Goal: Information Seeking & Learning: Learn about a topic

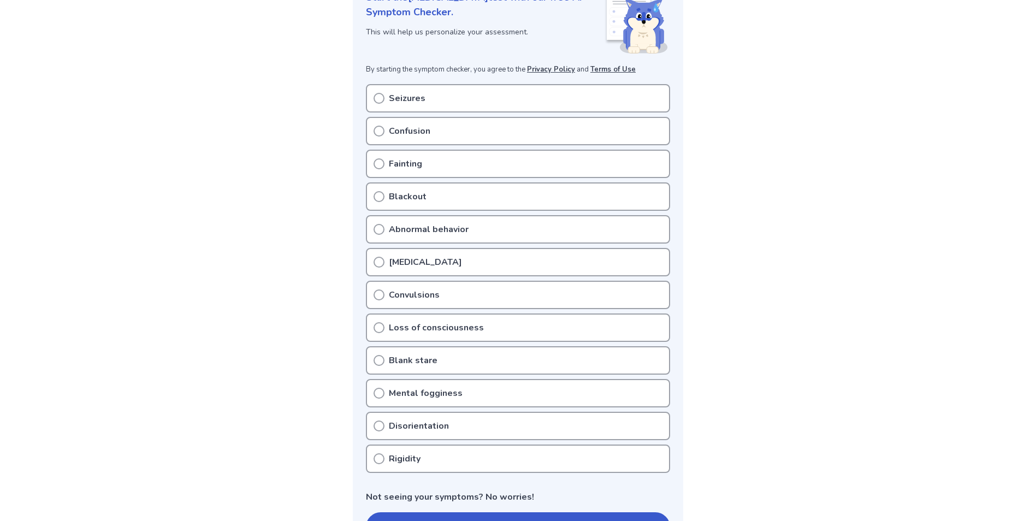
scroll to position [219, 0]
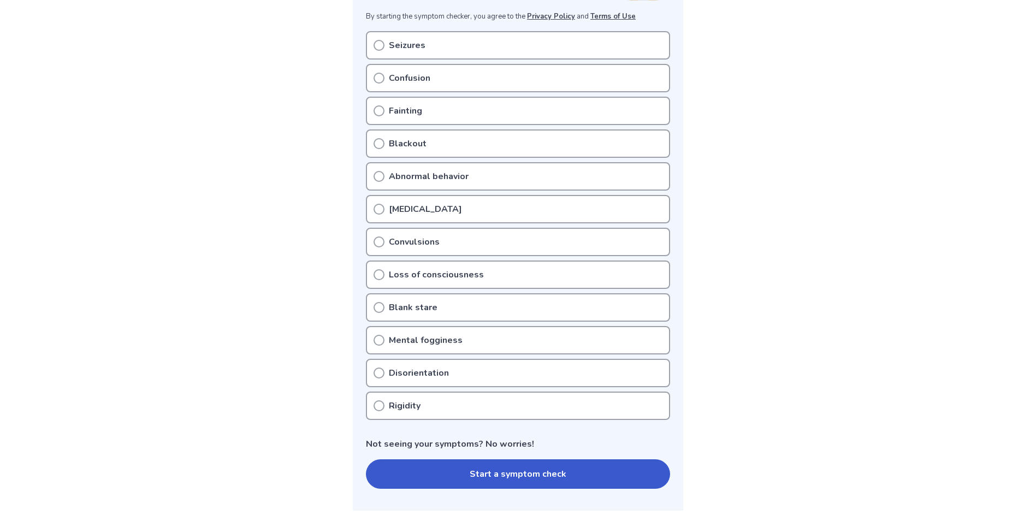
click at [447, 305] on div "Blank stare" at bounding box center [518, 307] width 304 height 28
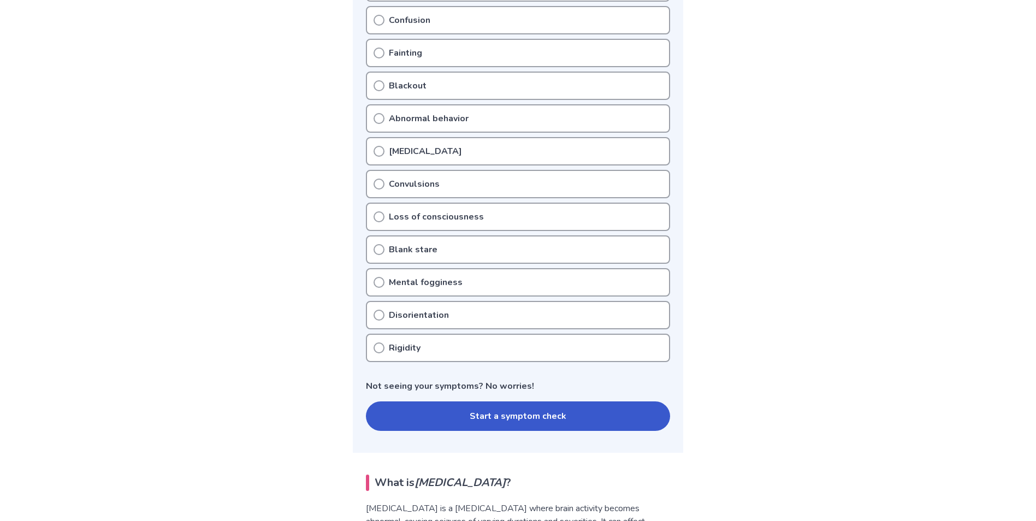
scroll to position [273, 0]
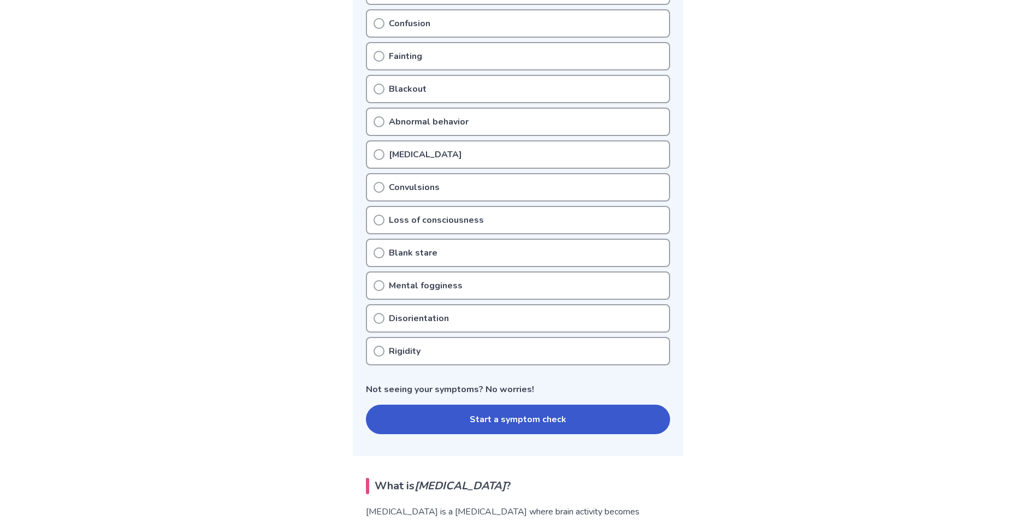
click at [381, 320] on icon at bounding box center [379, 318] width 11 height 11
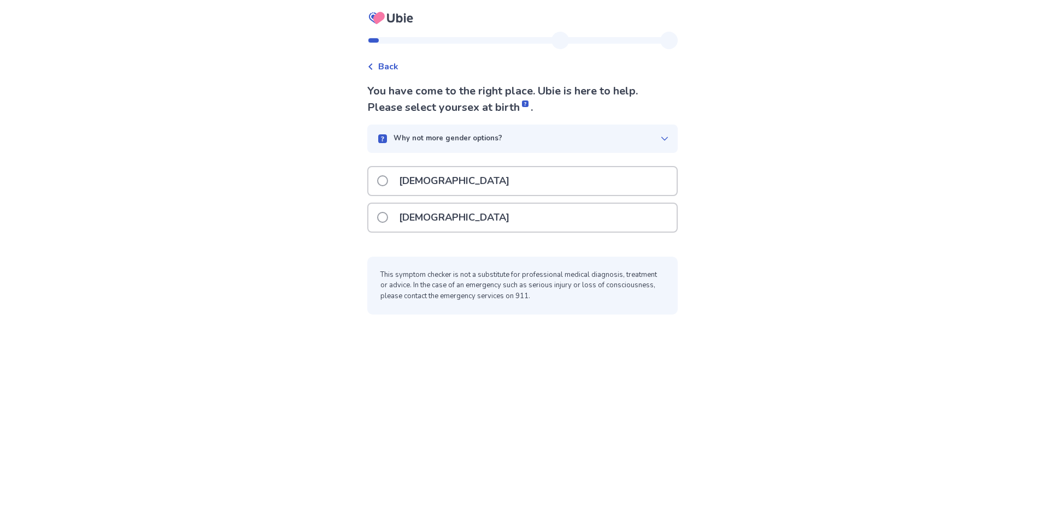
click at [403, 222] on p "[DEMOGRAPHIC_DATA]" at bounding box center [453, 218] width 123 height 28
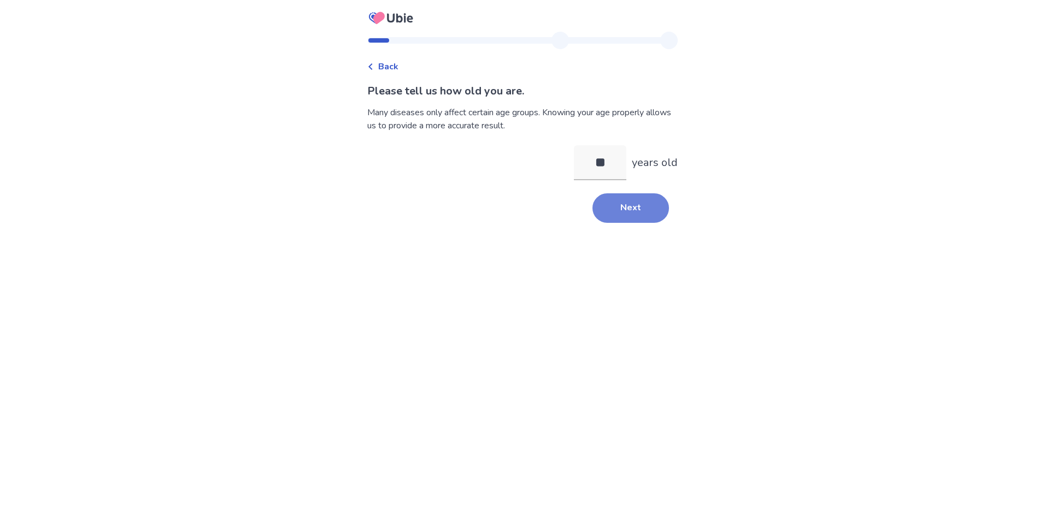
type input "**"
click at [655, 215] on button "Next" at bounding box center [630, 208] width 76 height 30
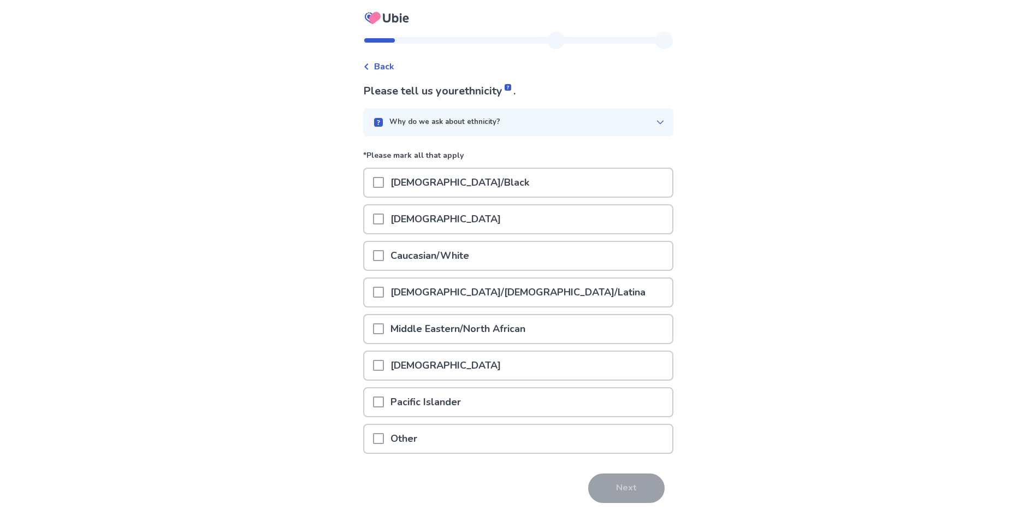
click at [497, 258] on div "Caucasian/White" at bounding box center [518, 256] width 308 height 28
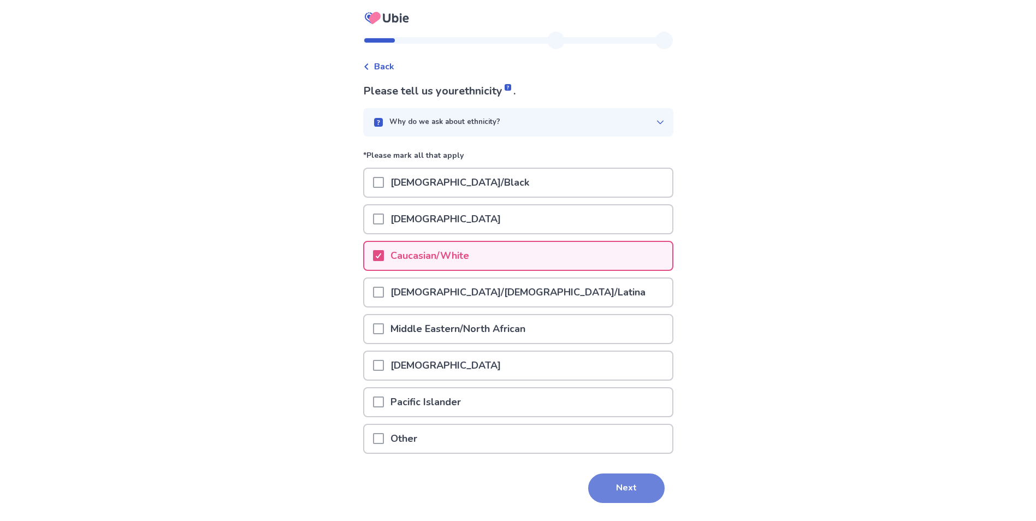
click at [634, 494] on button "Next" at bounding box center [626, 489] width 76 height 30
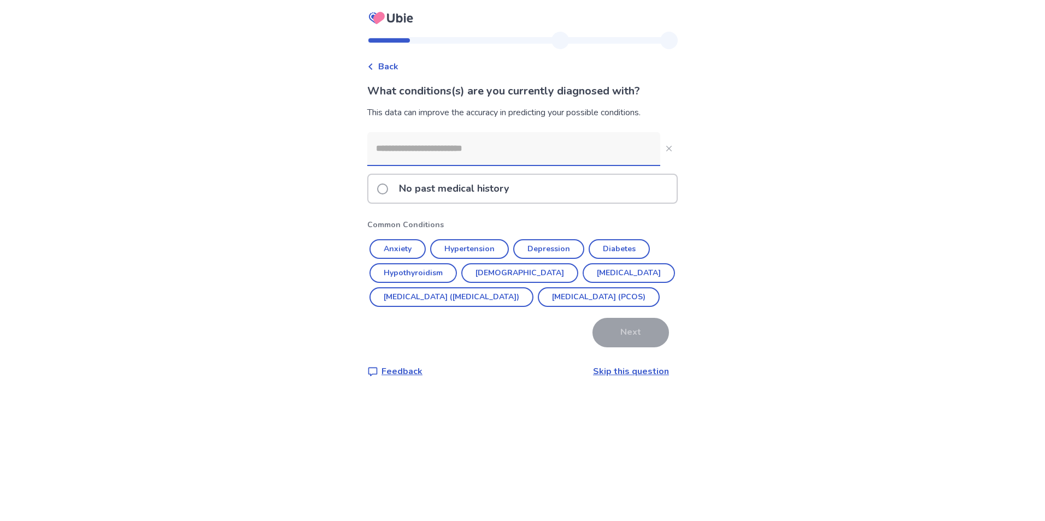
click at [481, 199] on p "No past medical history" at bounding box center [453, 189] width 123 height 28
click at [461, 193] on p "No past medical history" at bounding box center [453, 189] width 123 height 28
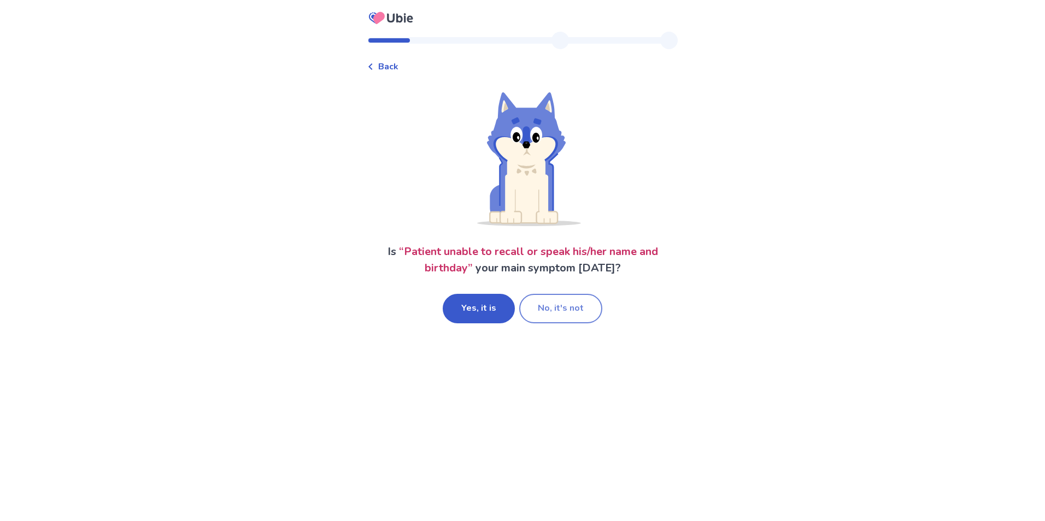
click at [580, 315] on button "No, it's not" at bounding box center [560, 309] width 83 height 30
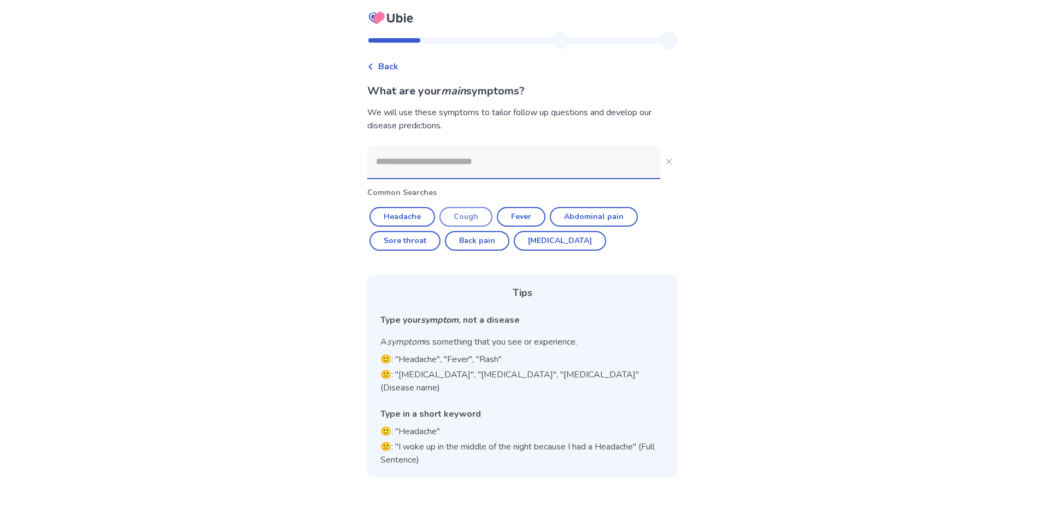
click at [474, 215] on button "Cough" at bounding box center [465, 217] width 53 height 20
type input "*****"
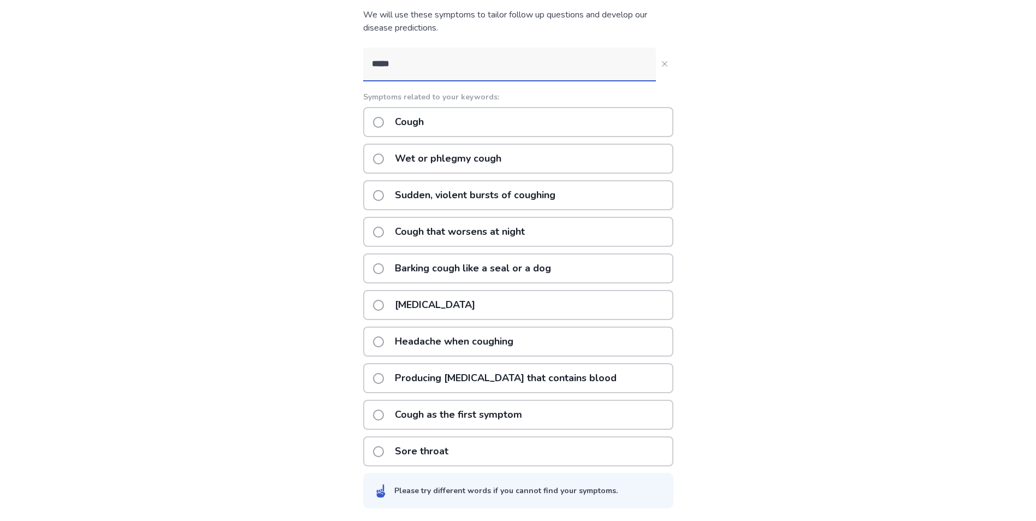
scroll to position [98, 0]
click at [477, 196] on p "Sudden, violent bursts of coughing" at bounding box center [475, 195] width 174 height 28
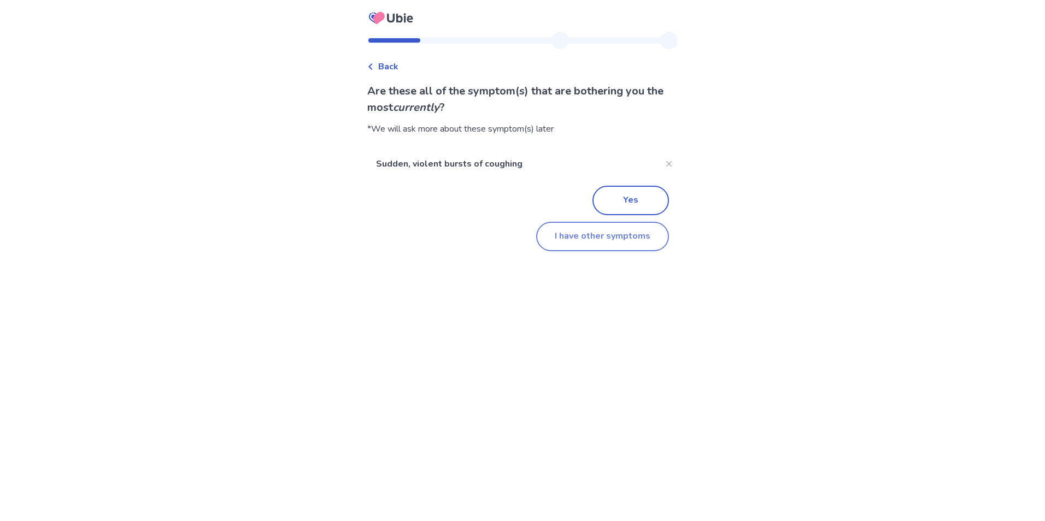
click at [610, 245] on button "I have other symptoms" at bounding box center [602, 237] width 133 height 30
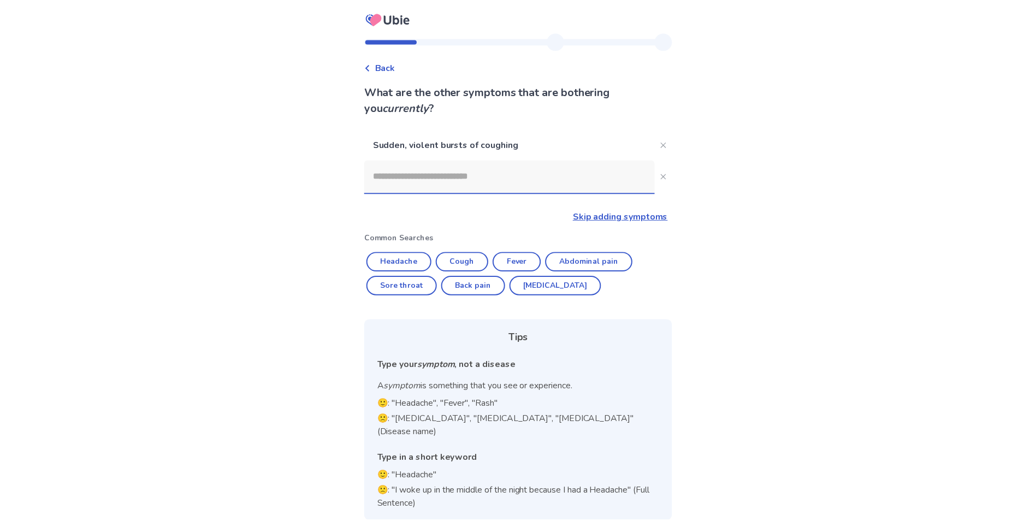
scroll to position [1, 0]
click at [518, 175] on input at bounding box center [509, 174] width 293 height 33
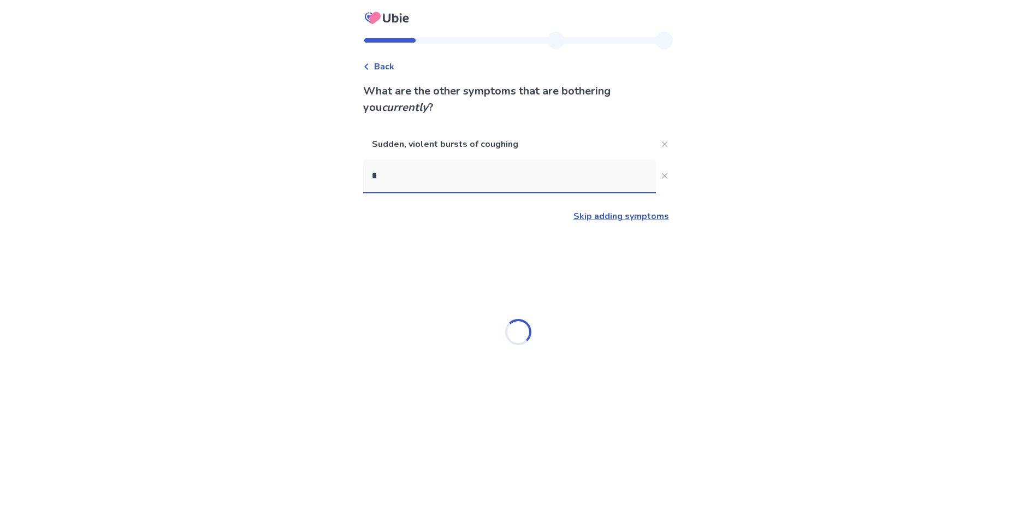
scroll to position [0, 0]
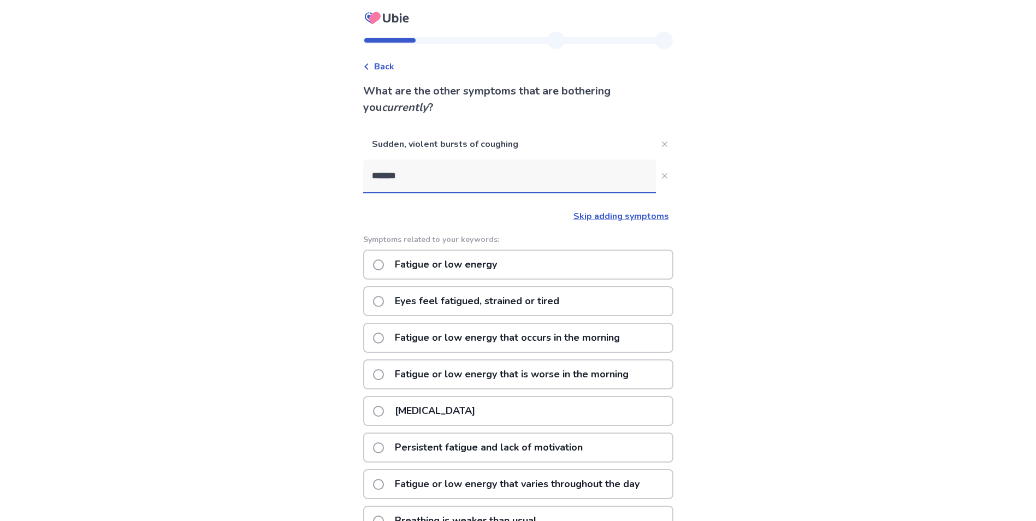
type input "*******"
click at [510, 258] on div "Fatigue or low energy" at bounding box center [518, 265] width 310 height 30
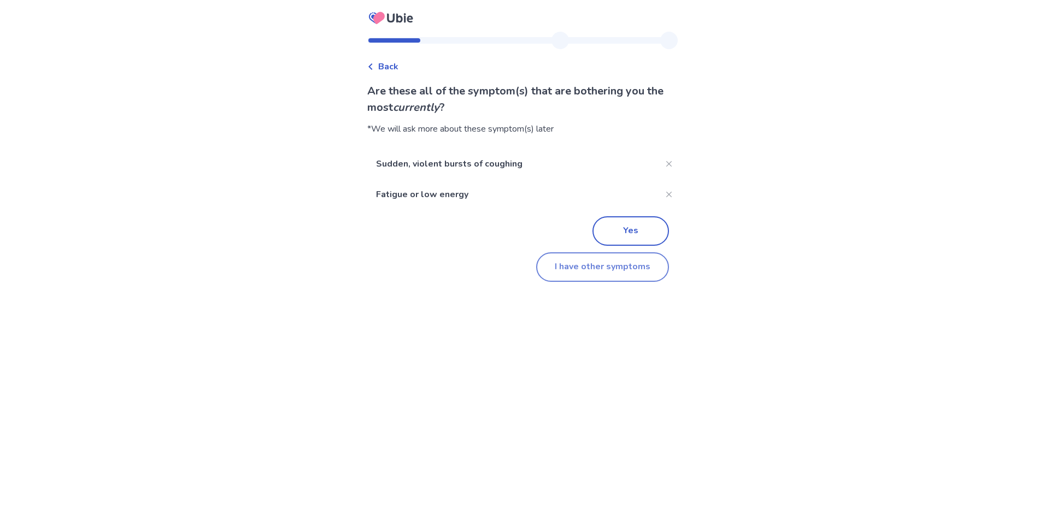
click at [597, 263] on button "I have other symptoms" at bounding box center [602, 267] width 133 height 30
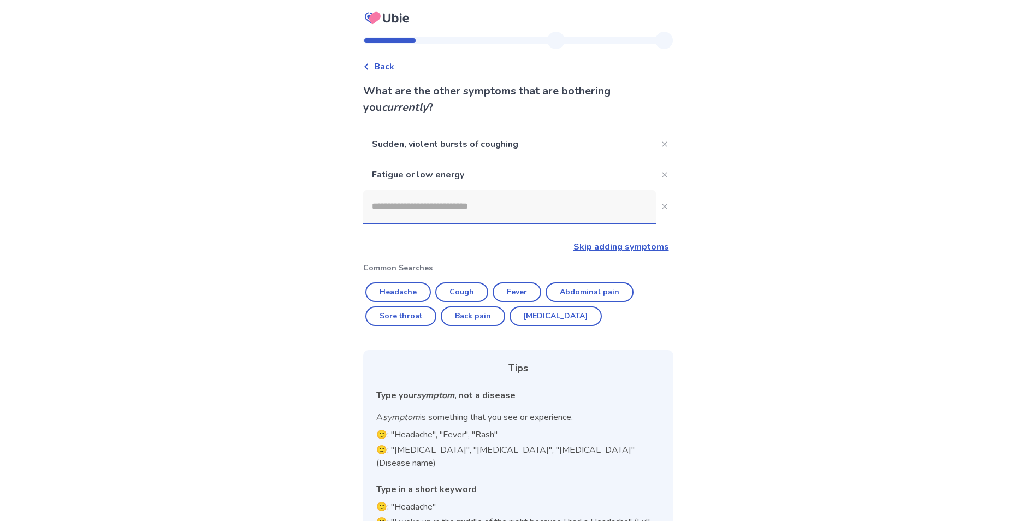
click at [498, 211] on input at bounding box center [509, 206] width 293 height 33
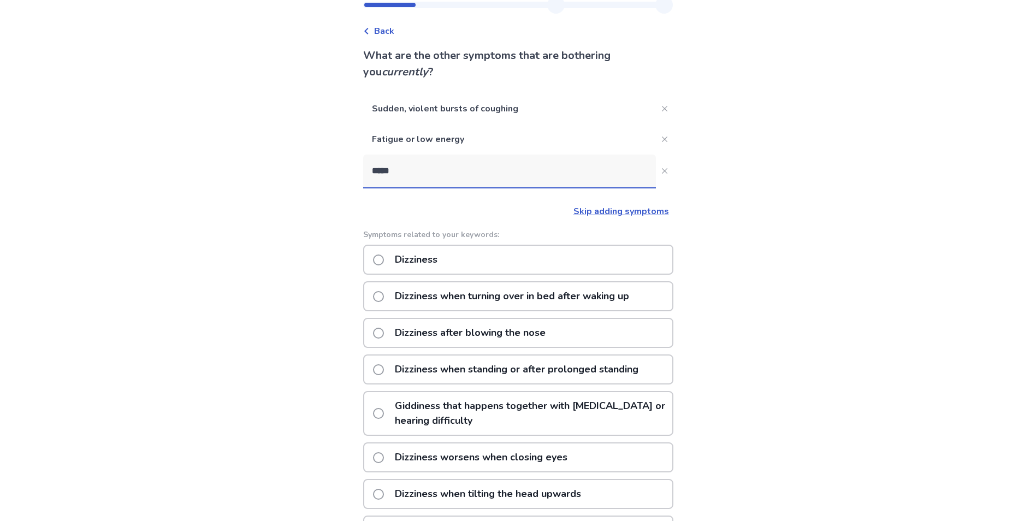
scroll to position [55, 0]
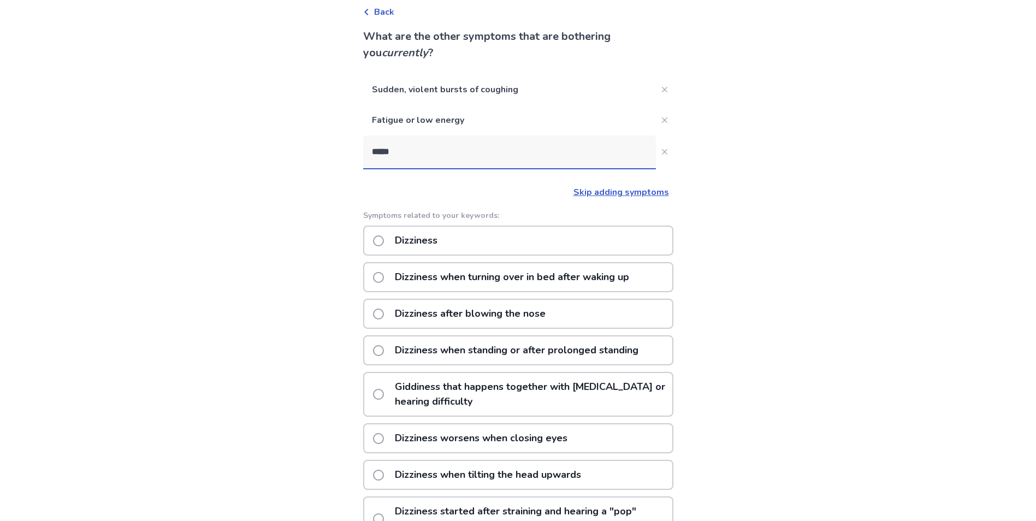
type input "*****"
click at [493, 232] on div "Dizziness" at bounding box center [518, 241] width 310 height 30
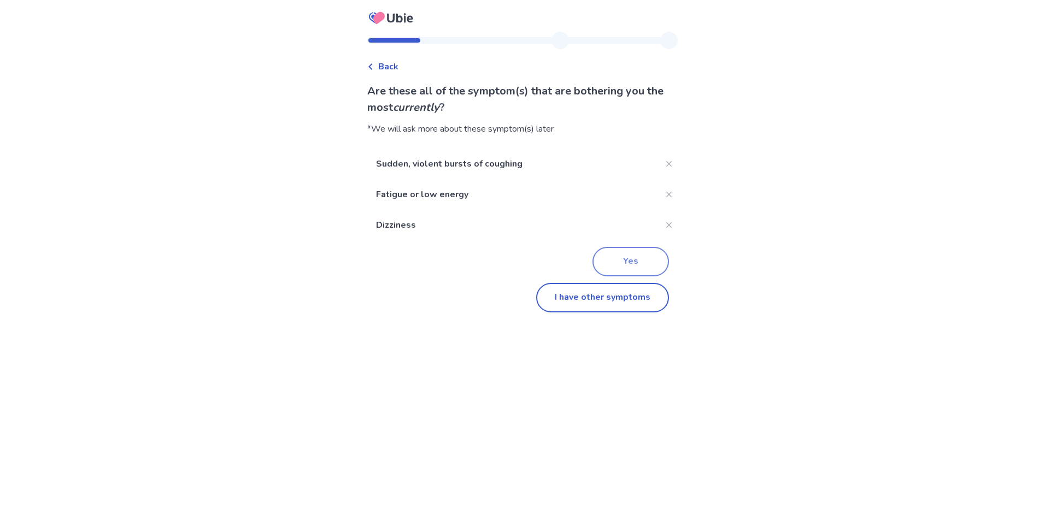
click at [628, 266] on button "Yes" at bounding box center [630, 262] width 76 height 30
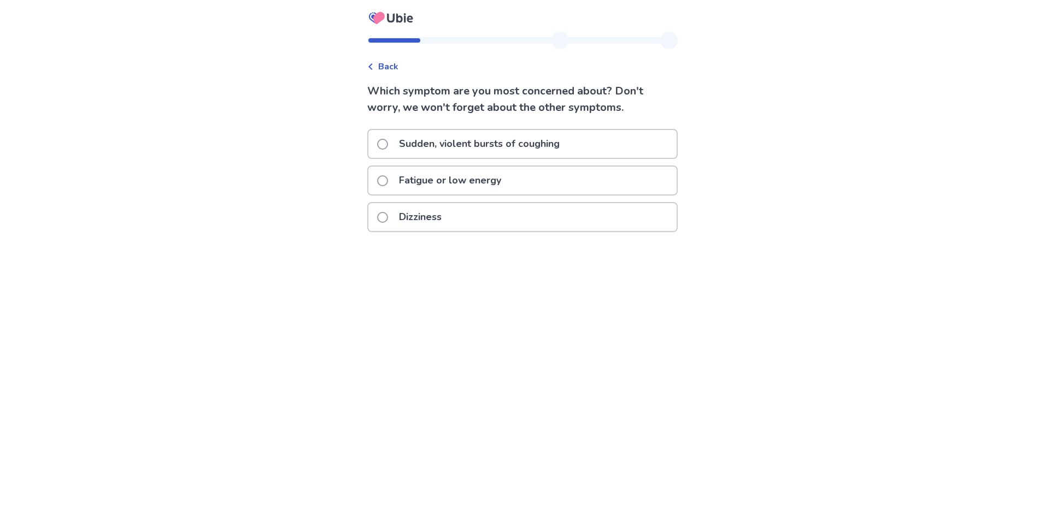
click at [481, 184] on p "Fatigue or low energy" at bounding box center [449, 181] width 115 height 28
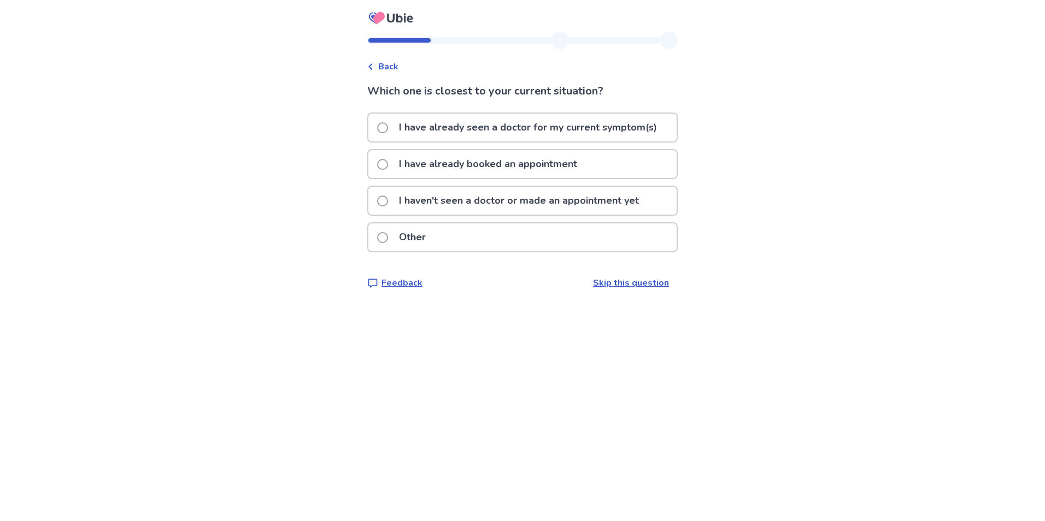
click at [385, 196] on span at bounding box center [382, 201] width 11 height 11
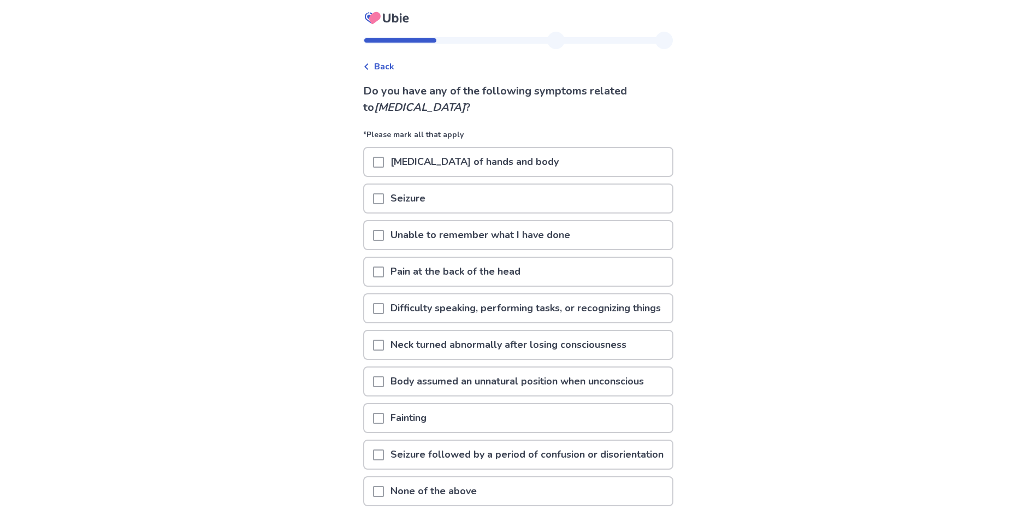
click at [384, 162] on span at bounding box center [378, 162] width 11 height 11
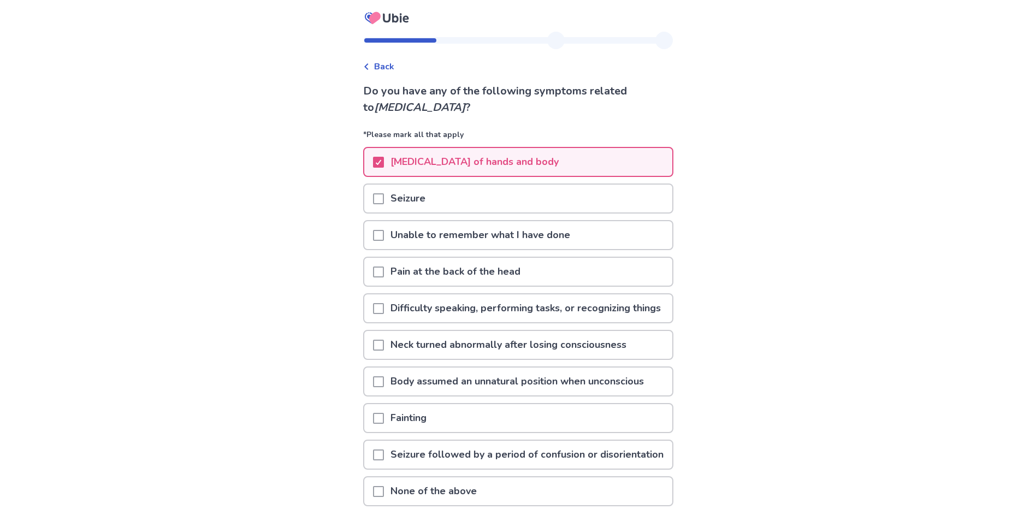
click at [384, 239] on span at bounding box center [378, 235] width 11 height 11
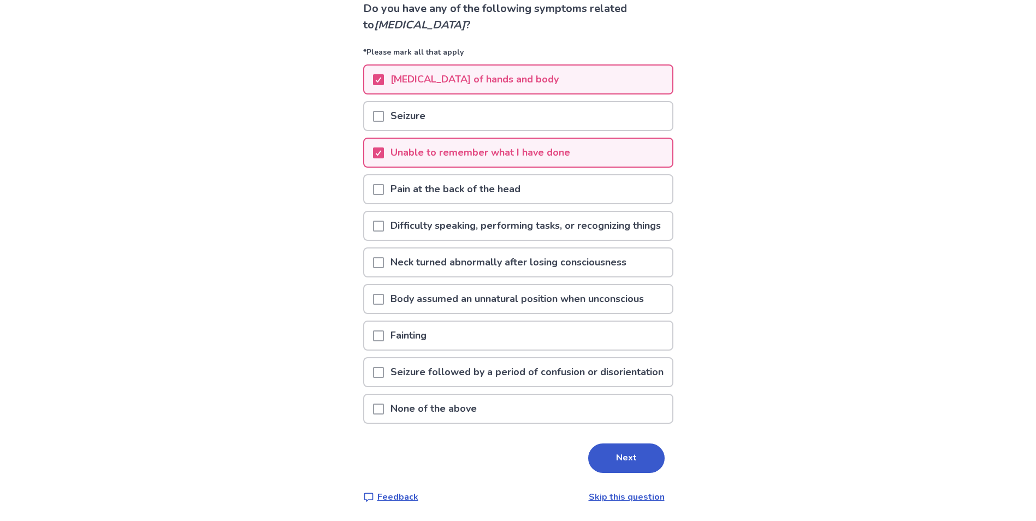
scroll to position [112, 0]
click at [384, 411] on span at bounding box center [378, 409] width 11 height 11
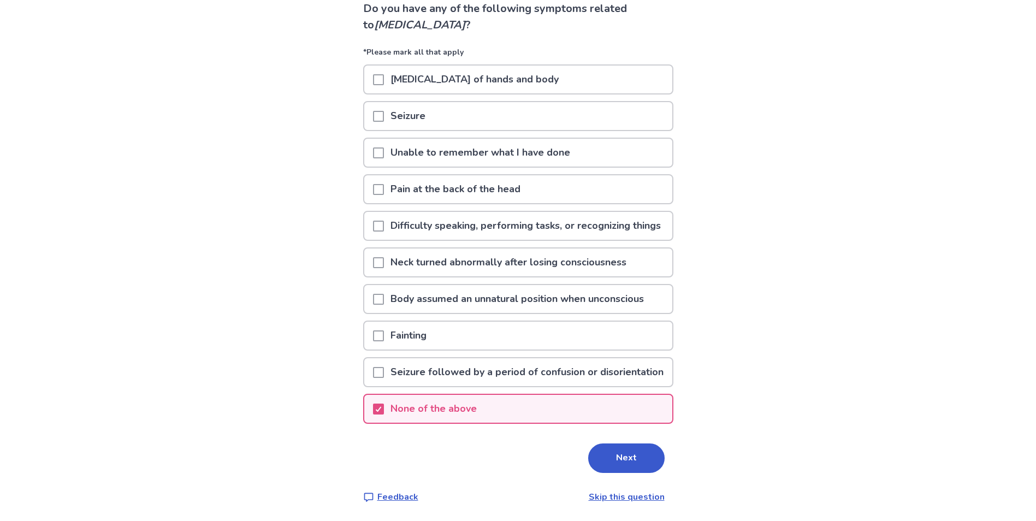
click at [397, 102] on p "Seizure" at bounding box center [408, 116] width 48 height 28
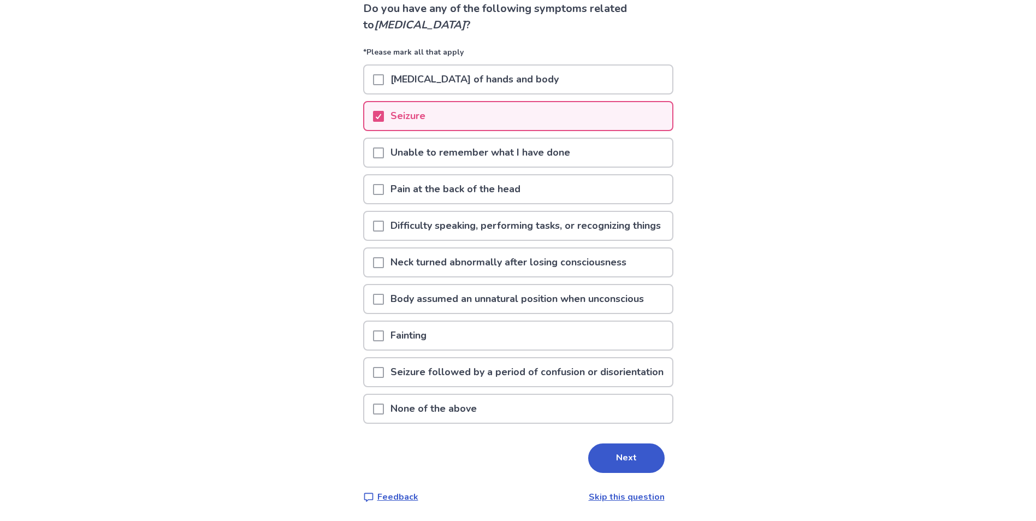
click at [391, 102] on p "Seizure" at bounding box center [408, 116] width 48 height 28
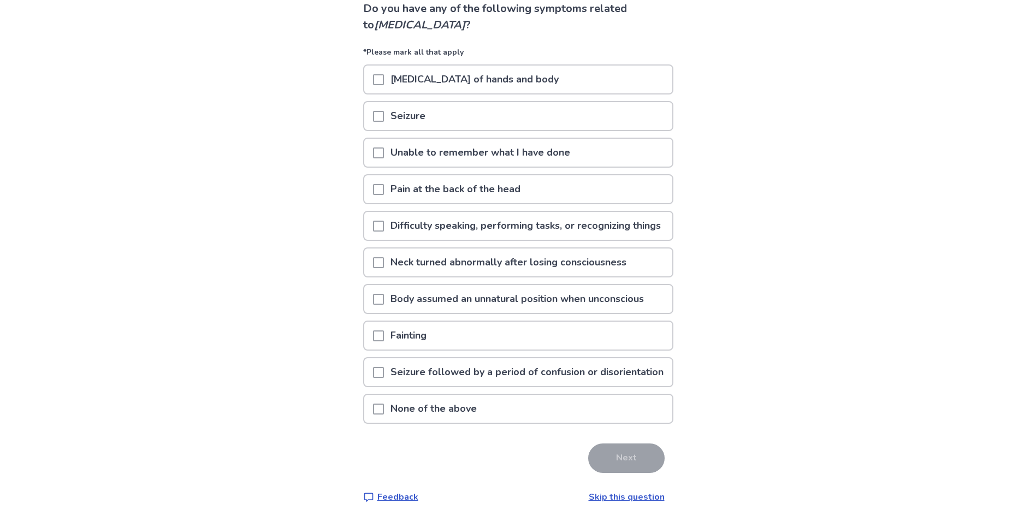
click at [384, 148] on span at bounding box center [378, 153] width 11 height 11
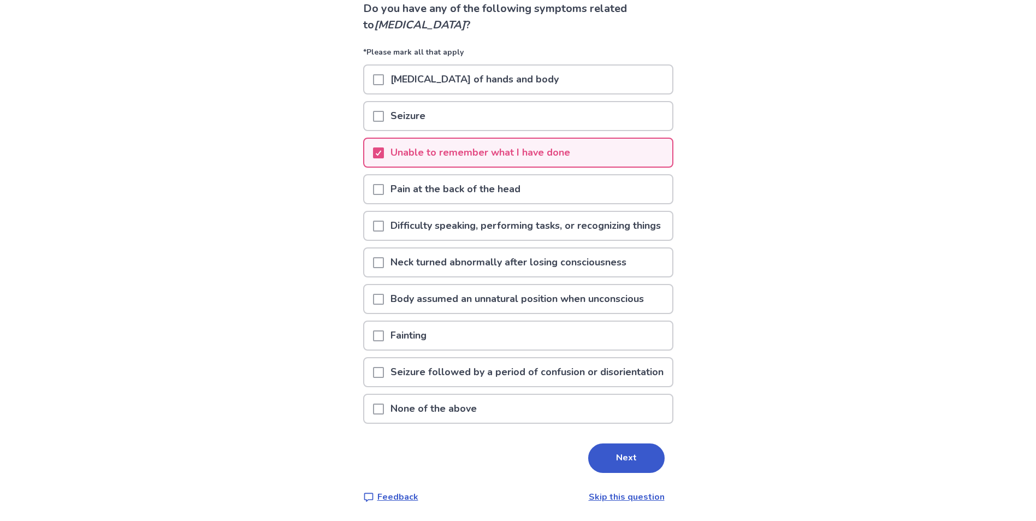
click at [384, 74] on span at bounding box center [378, 79] width 11 height 11
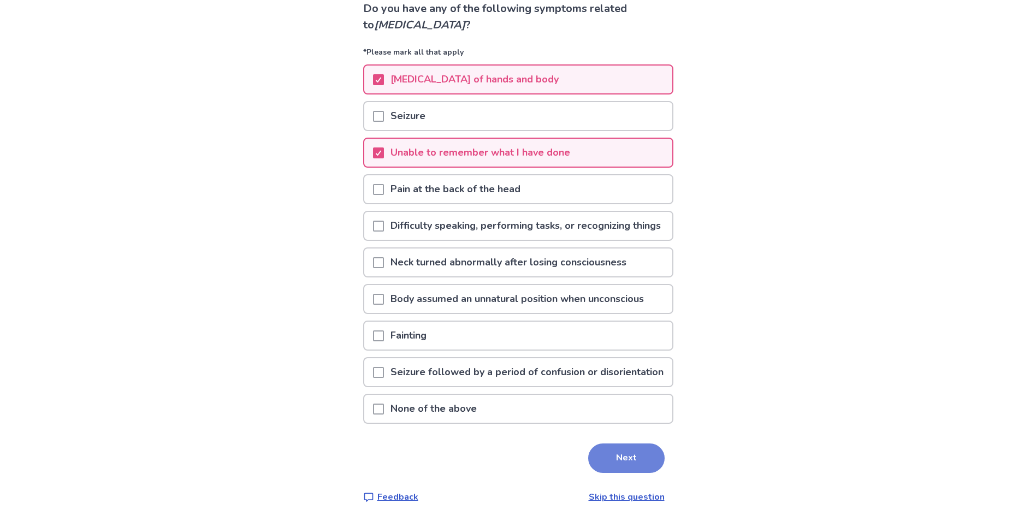
click at [651, 453] on button "Next" at bounding box center [626, 459] width 76 height 30
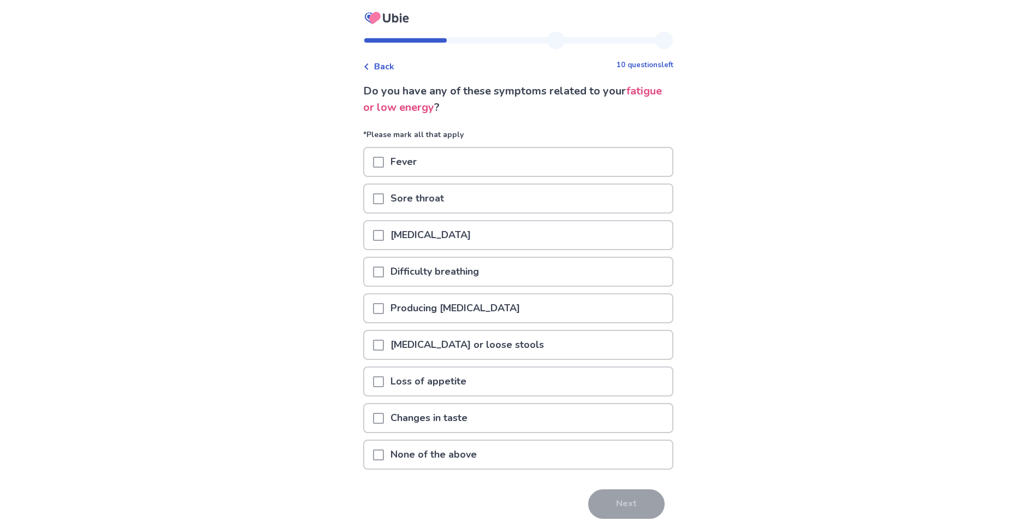
click at [384, 202] on span at bounding box center [378, 198] width 11 height 11
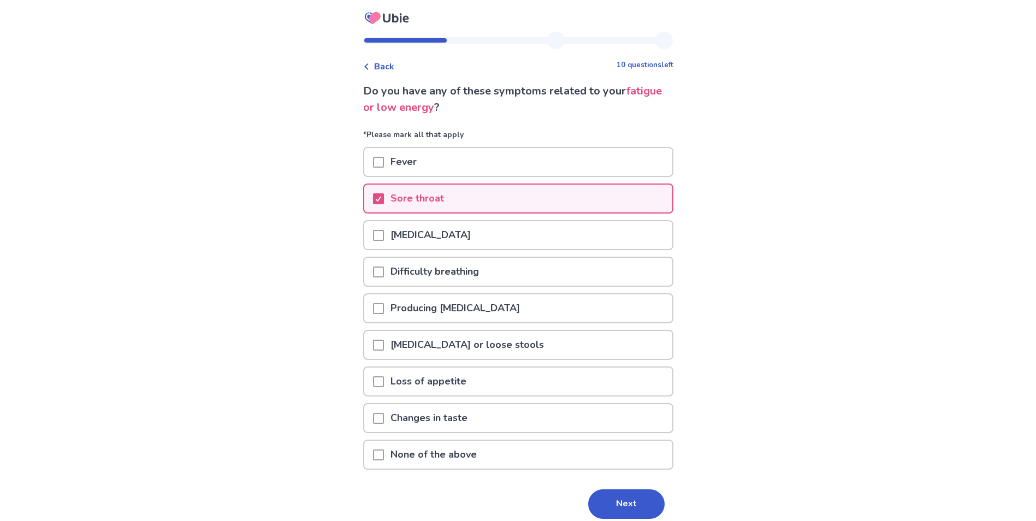
click at [384, 232] on span at bounding box center [378, 235] width 11 height 11
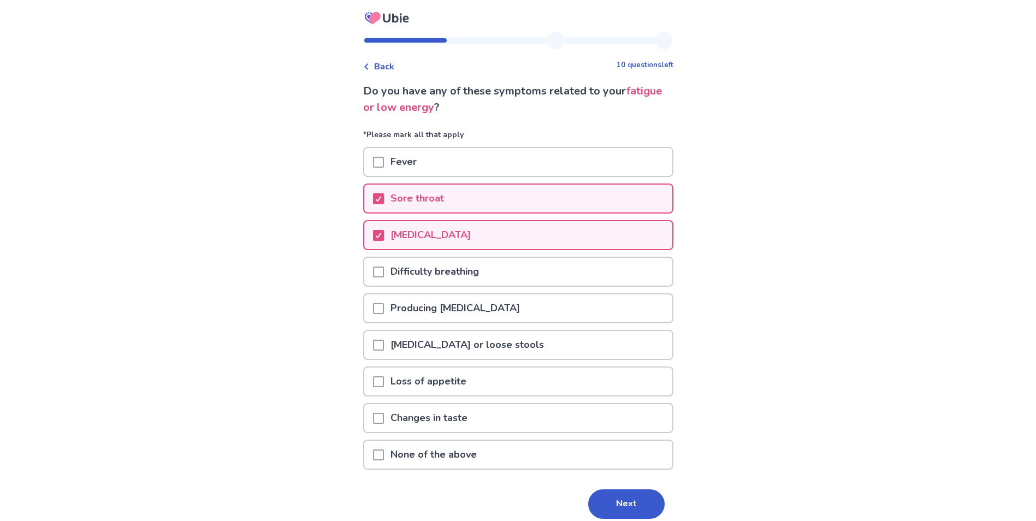
click at [384, 278] on div at bounding box center [378, 272] width 11 height 28
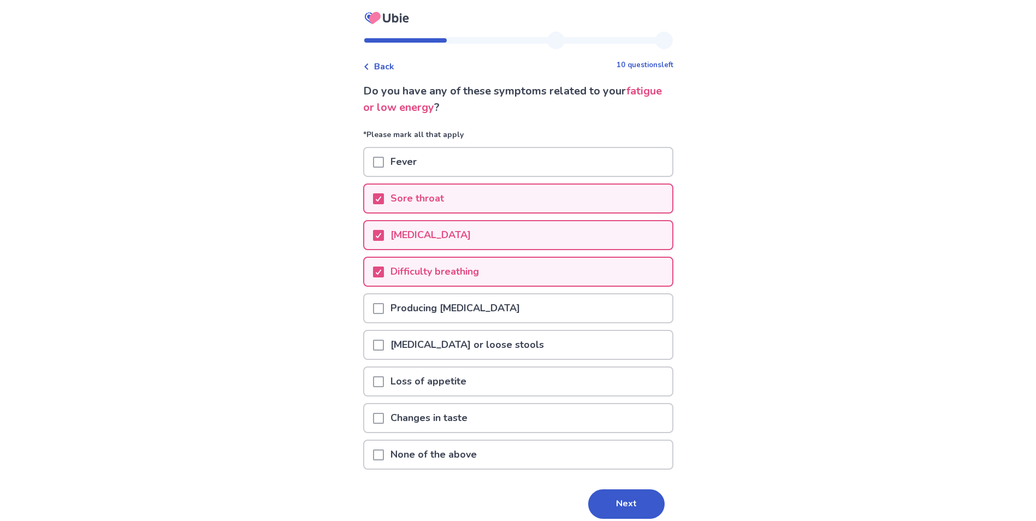
click at [384, 385] on span at bounding box center [378, 381] width 11 height 11
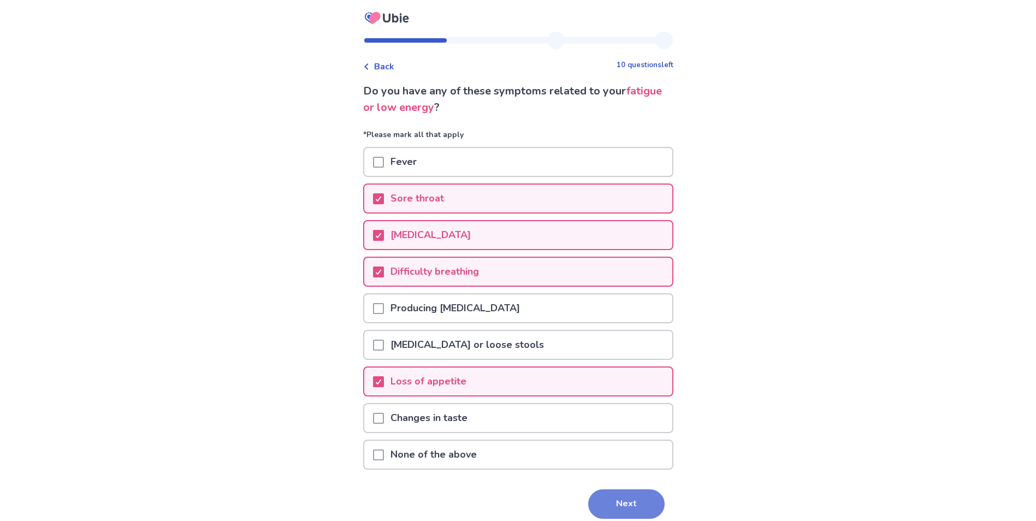
click at [610, 510] on button "Next" at bounding box center [626, 505] width 76 height 30
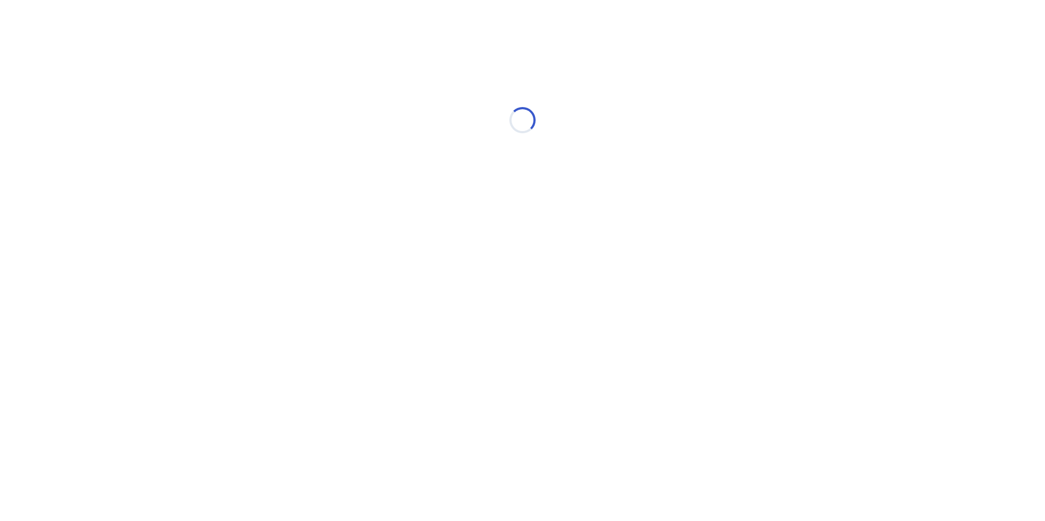
select select "*"
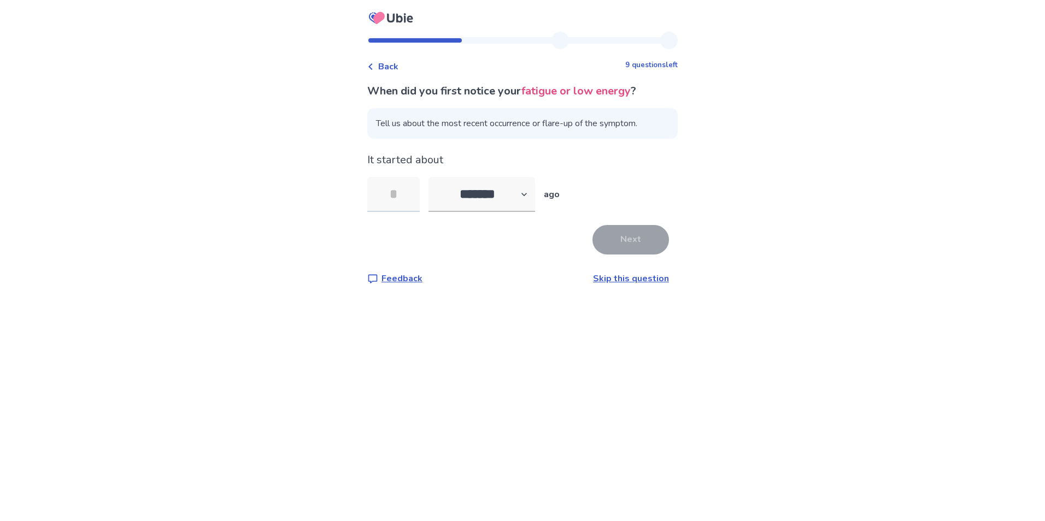
click at [399, 198] on input "tel" at bounding box center [393, 194] width 52 height 35
click at [603, 270] on div "When did you first notice your fatigue or low energy ? Tell us about the most r…" at bounding box center [522, 184] width 310 height 202
click at [614, 284] on link "Skip this question" at bounding box center [631, 279] width 76 height 12
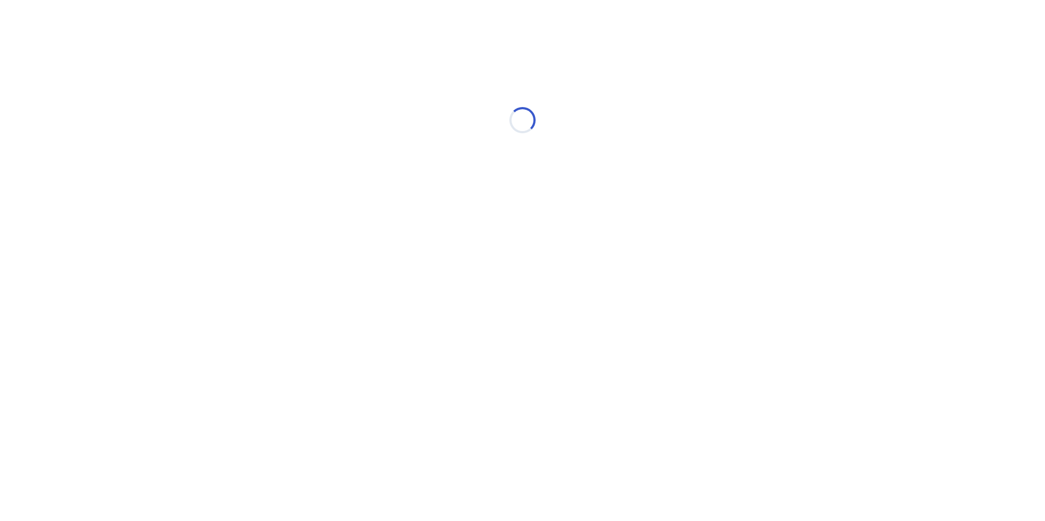
select select "*"
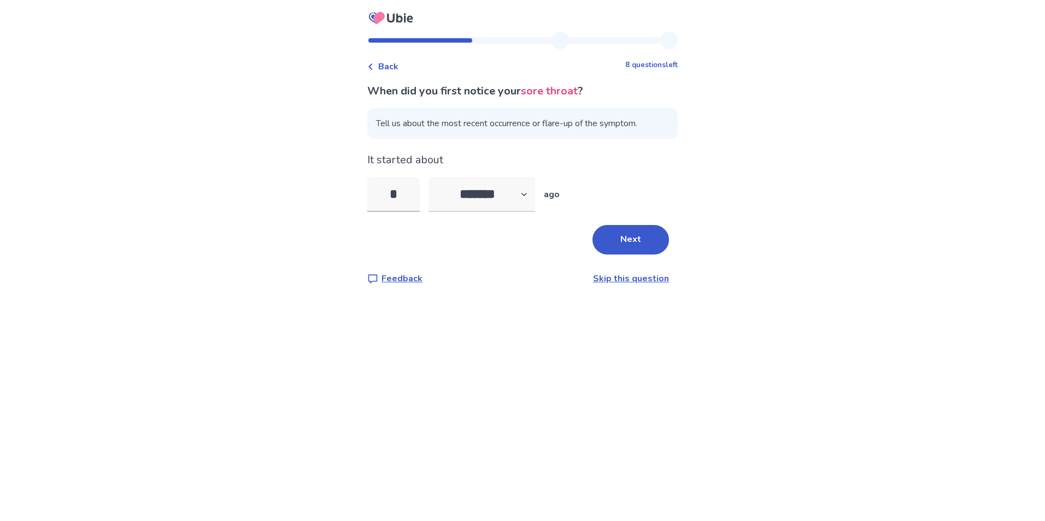
type input "*"
click at [469, 196] on select "******* ****** ******* ******** *******" at bounding box center [481, 194] width 107 height 35
select select "*"
click at [435, 177] on select "******* ****** ******* ******** *******" at bounding box center [481, 194] width 107 height 35
click at [633, 231] on button "Next" at bounding box center [630, 240] width 76 height 30
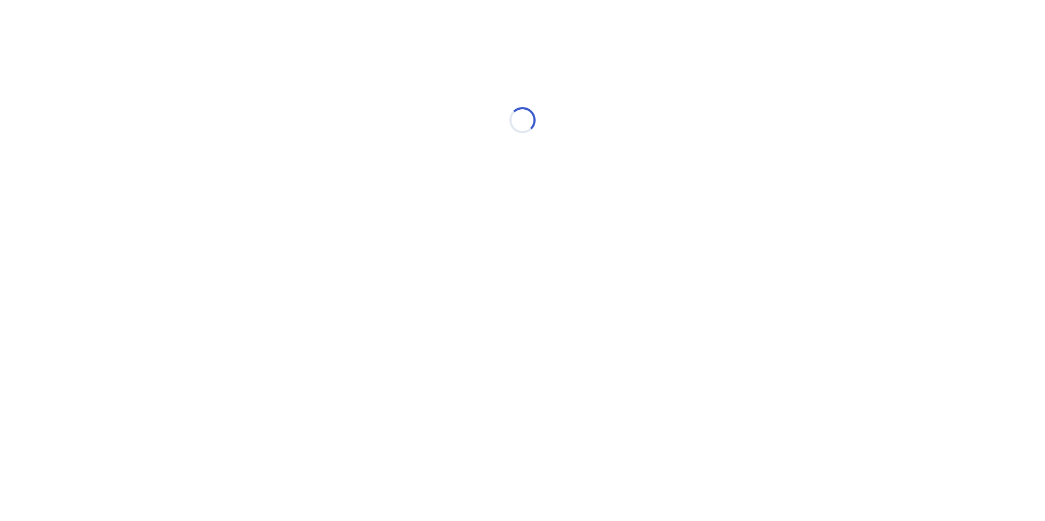
select select "*"
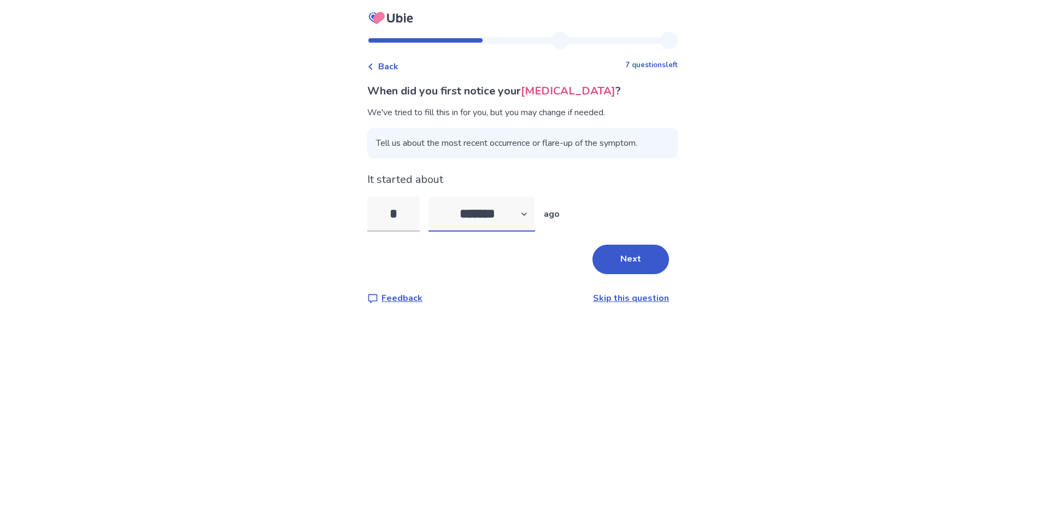
click at [517, 216] on select "******* ****** ******* ******** *******" at bounding box center [481, 214] width 107 height 35
click at [621, 251] on button "Next" at bounding box center [630, 260] width 76 height 30
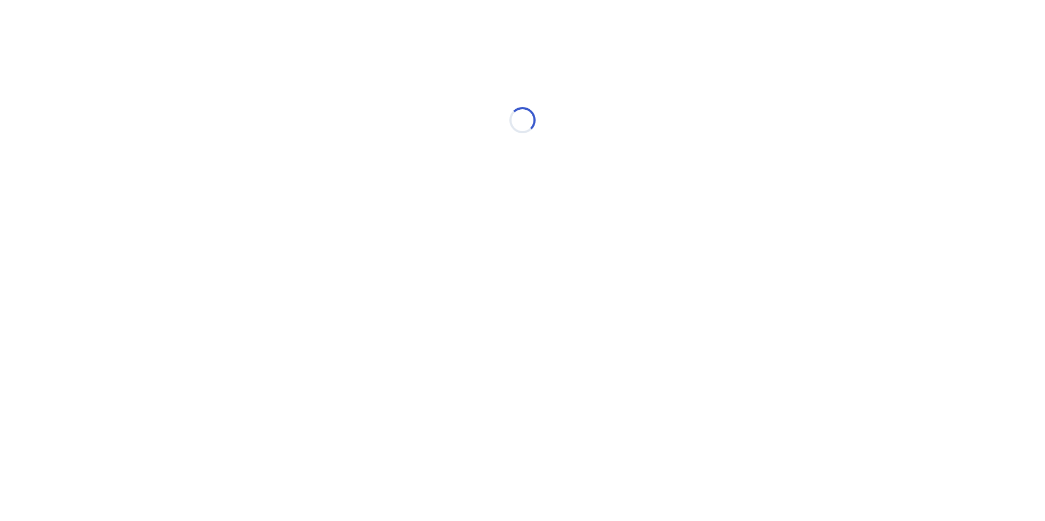
select select "*"
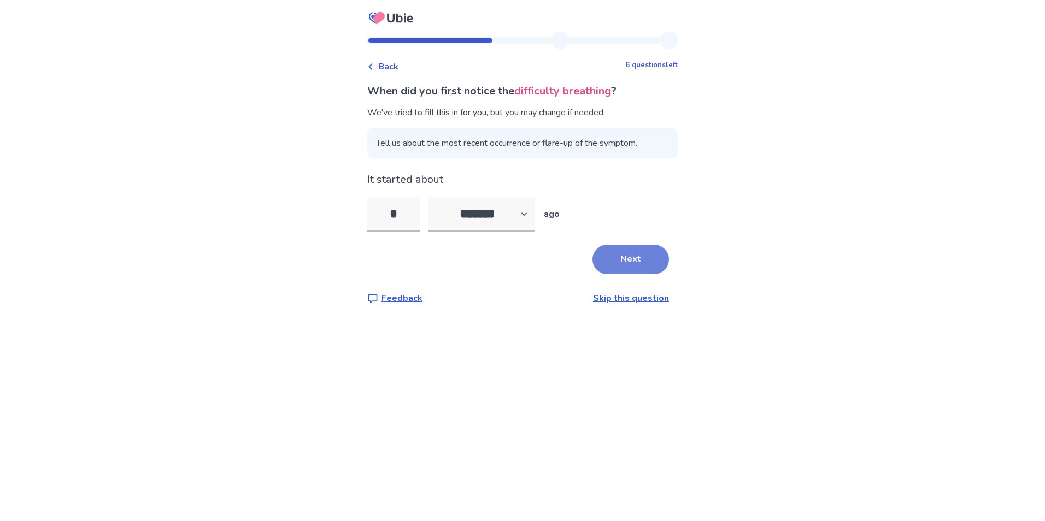
click at [612, 263] on button "Next" at bounding box center [630, 260] width 76 height 30
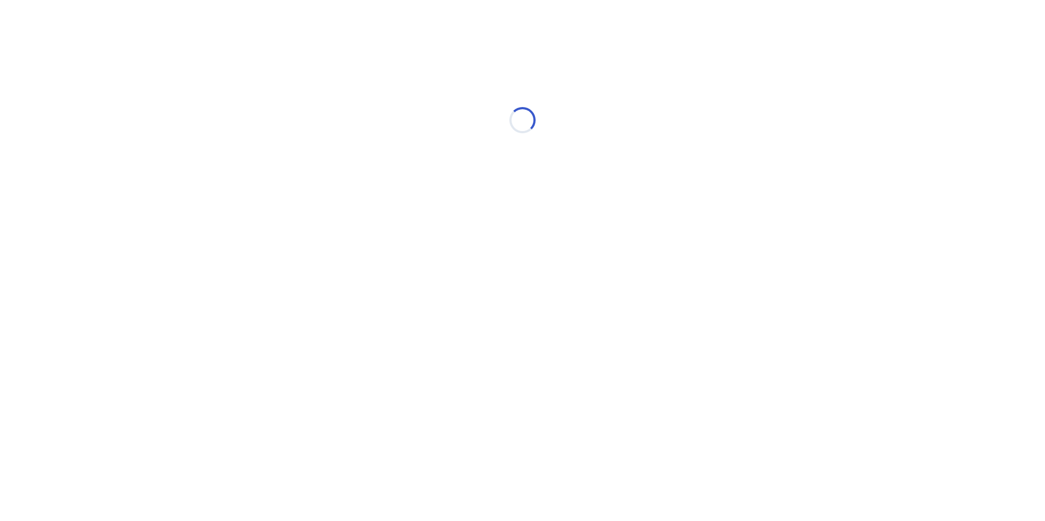
select select "*"
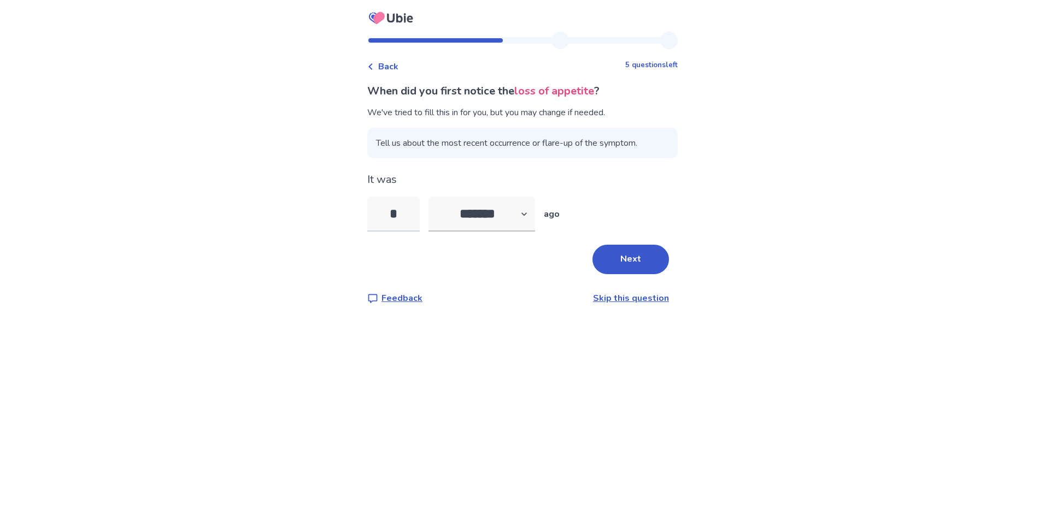
click at [412, 207] on input "*" at bounding box center [393, 214] width 52 height 35
type input "*"
click at [636, 262] on button "Next" at bounding box center [630, 260] width 76 height 30
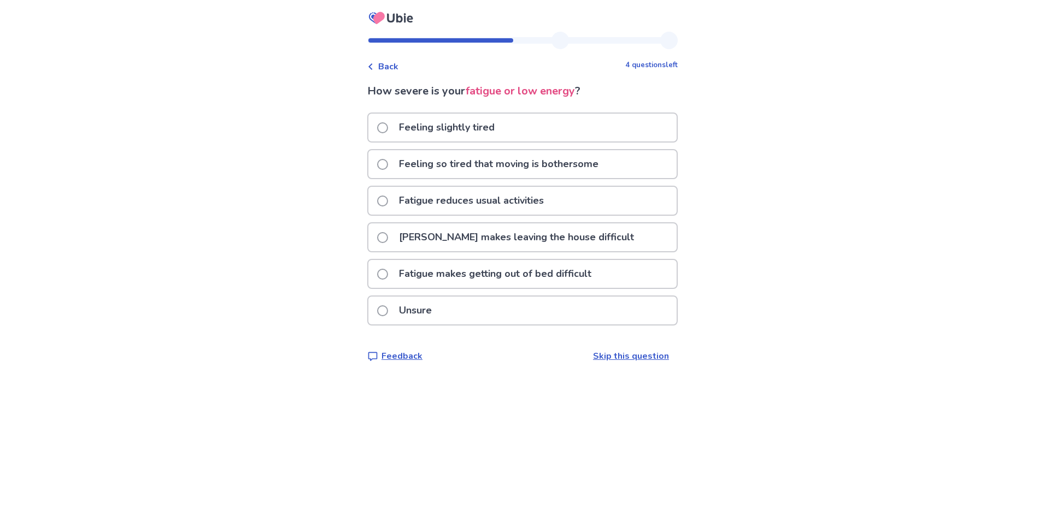
click at [496, 275] on p "Fatigue makes getting out of bed difficult" at bounding box center [494, 274] width 205 height 28
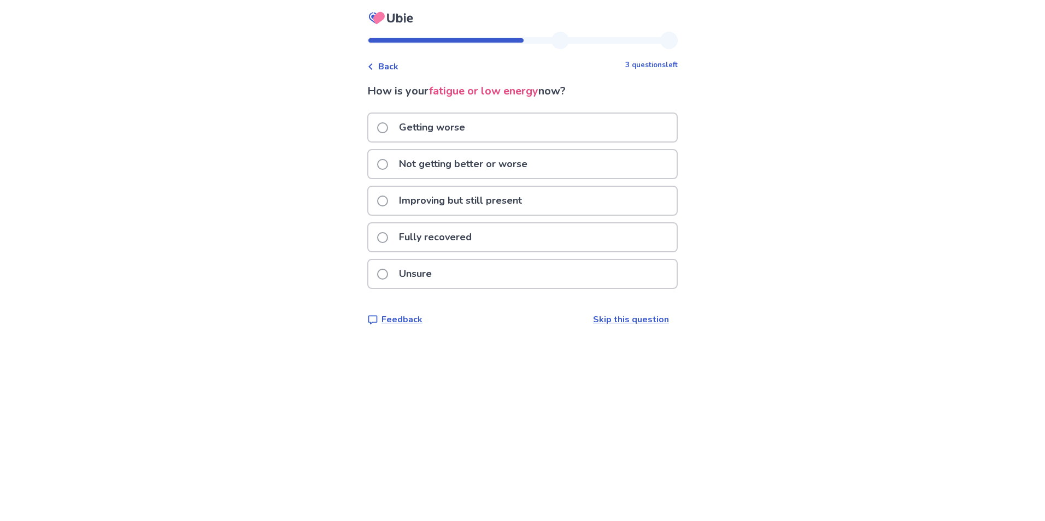
click at [401, 123] on p "Getting worse" at bounding box center [431, 128] width 79 height 28
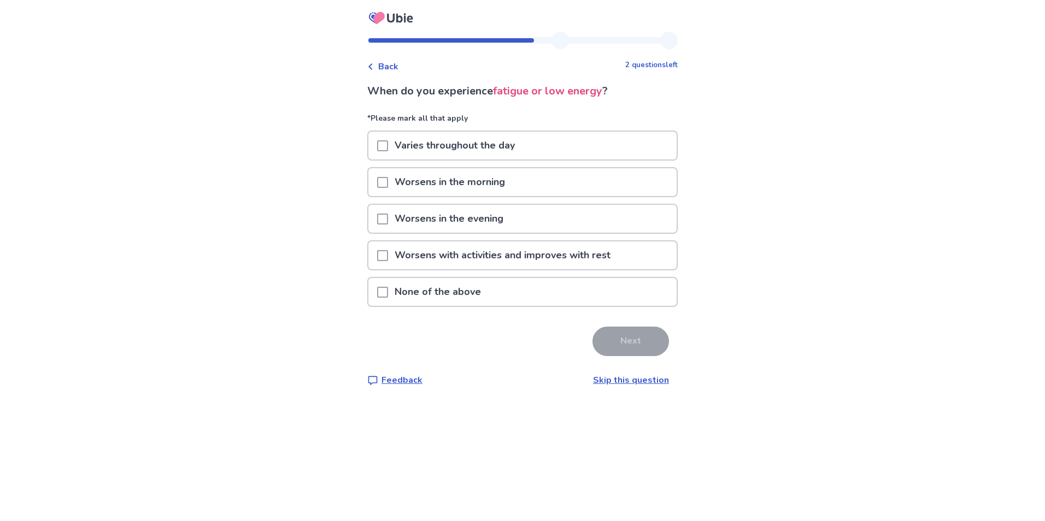
click at [388, 148] on span at bounding box center [382, 145] width 11 height 11
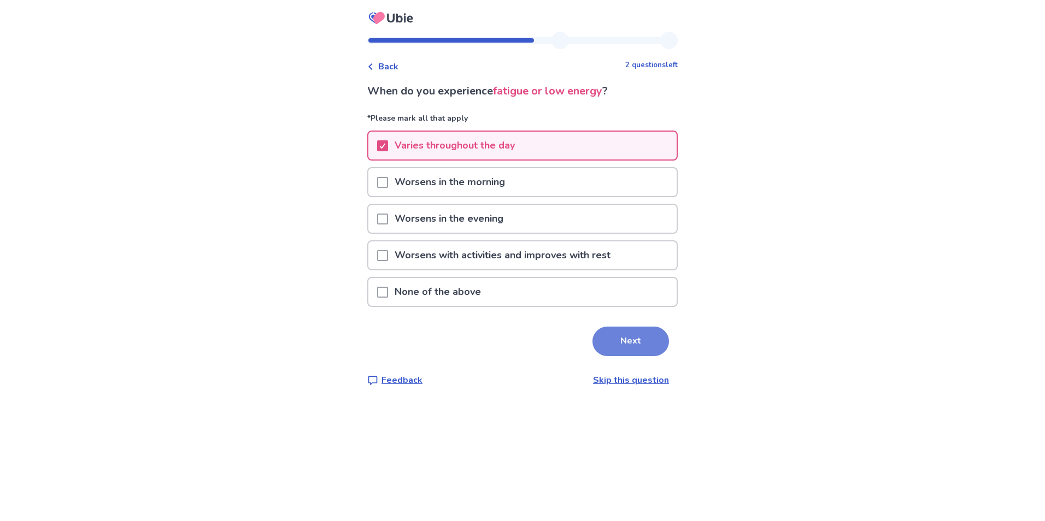
click at [623, 332] on button "Next" at bounding box center [630, 342] width 76 height 30
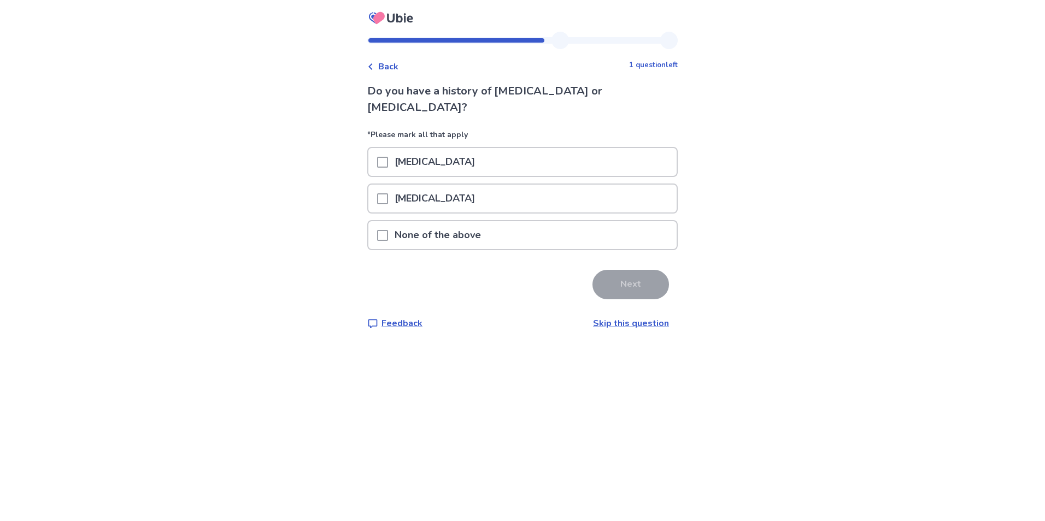
click at [388, 221] on div at bounding box center [382, 235] width 11 height 28
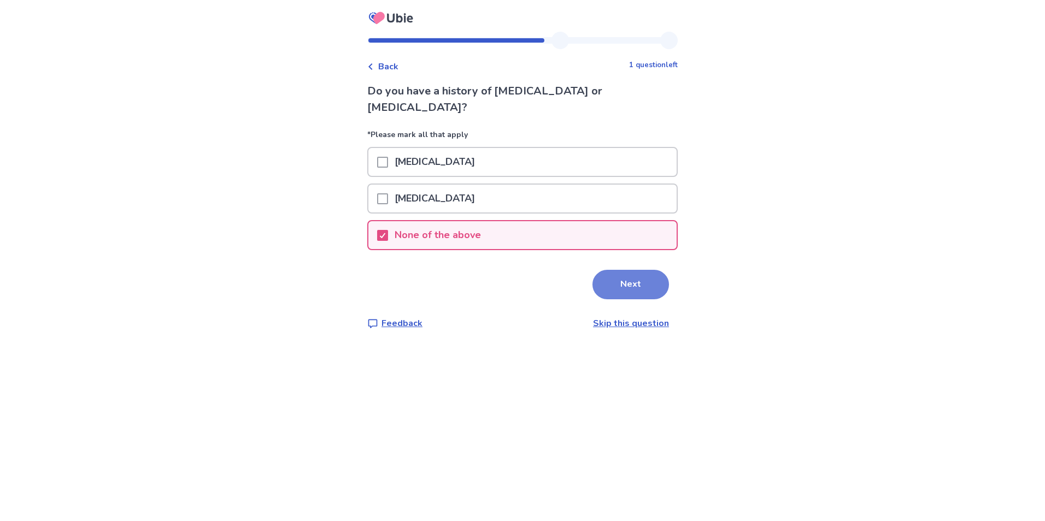
click at [628, 270] on button "Next" at bounding box center [630, 285] width 76 height 30
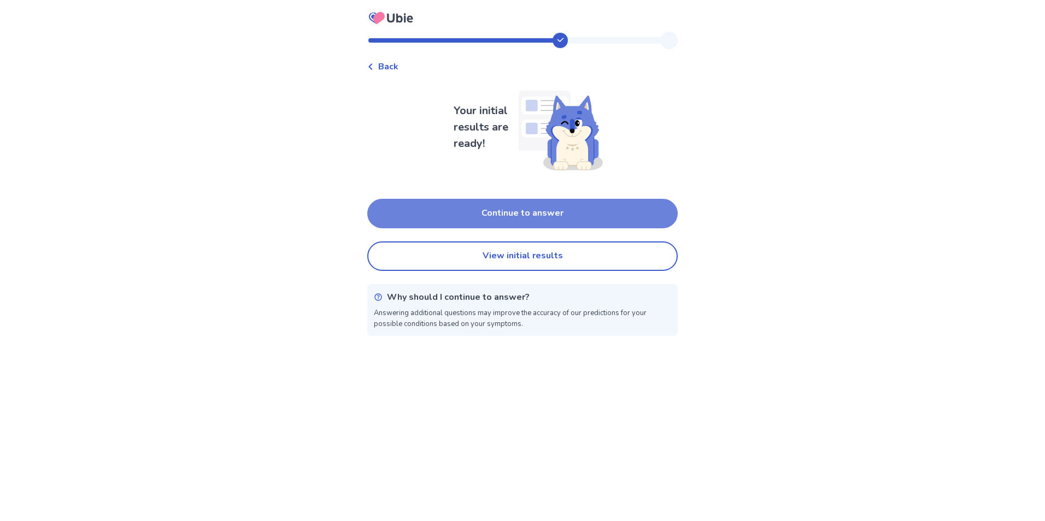
click at [586, 219] on button "Continue to answer" at bounding box center [522, 214] width 310 height 30
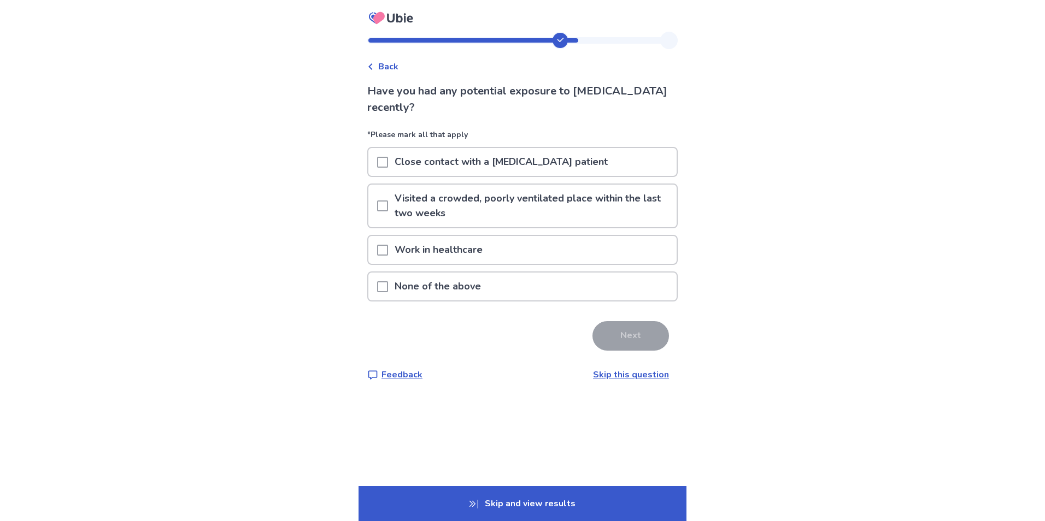
click at [388, 287] on span at bounding box center [382, 286] width 11 height 11
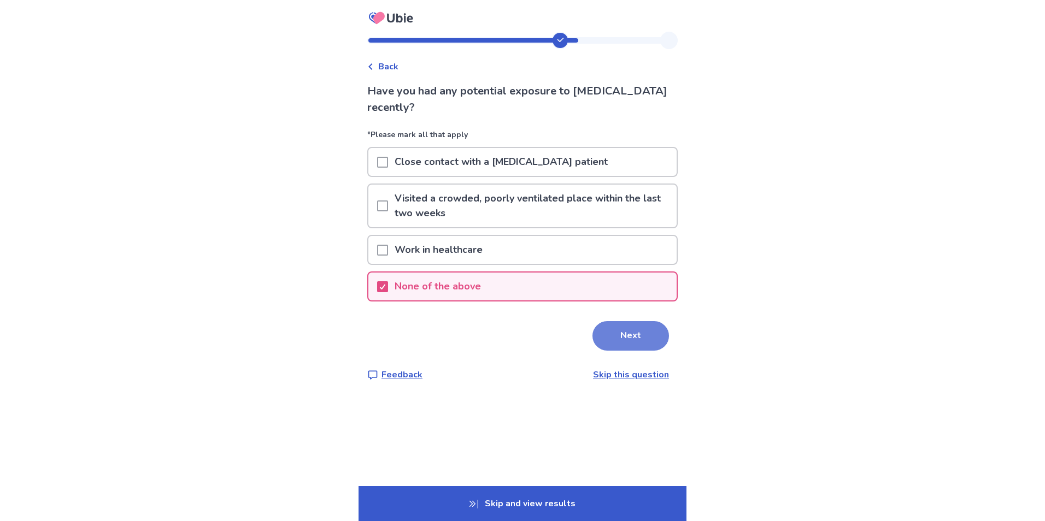
click at [644, 338] on button "Next" at bounding box center [630, 336] width 76 height 30
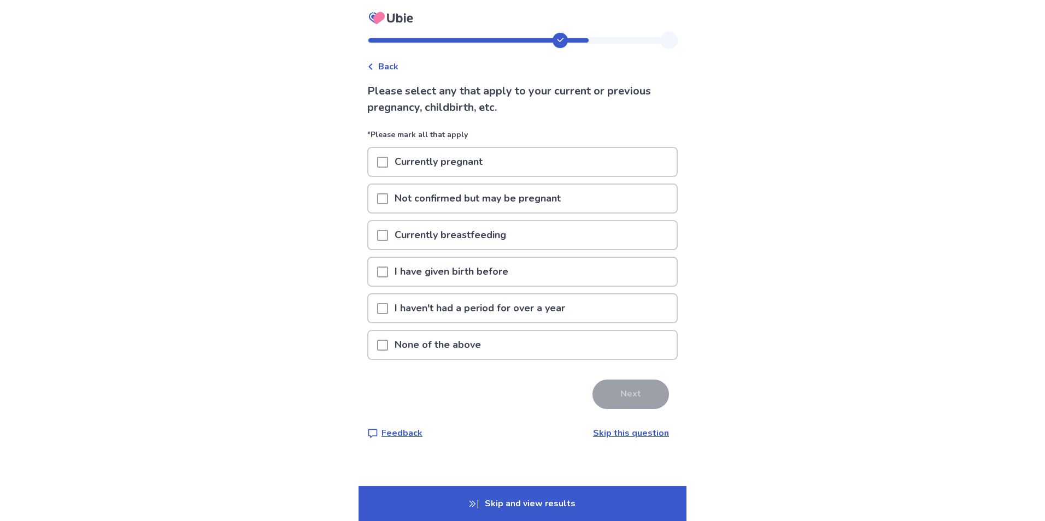
click at [388, 345] on span at bounding box center [382, 345] width 11 height 11
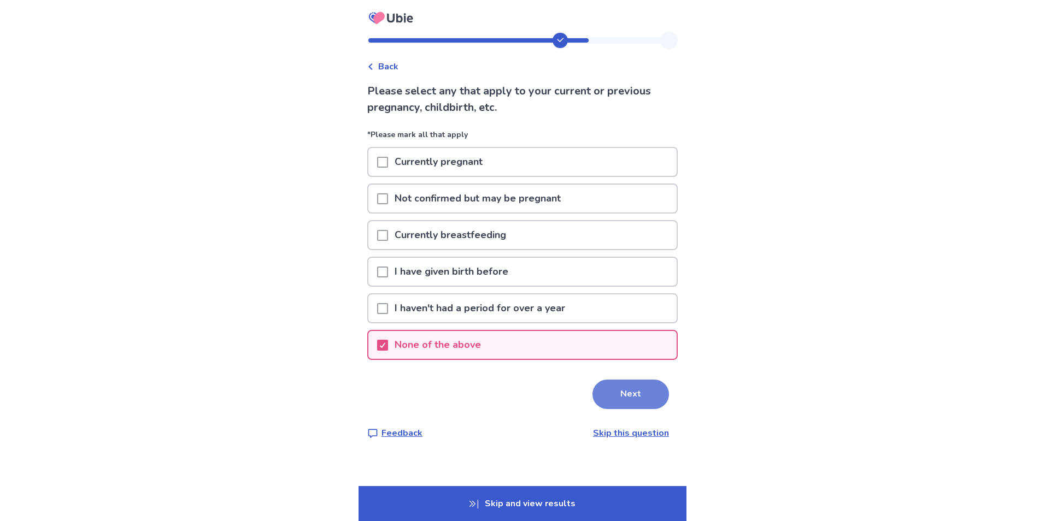
click at [623, 382] on button "Next" at bounding box center [630, 395] width 76 height 30
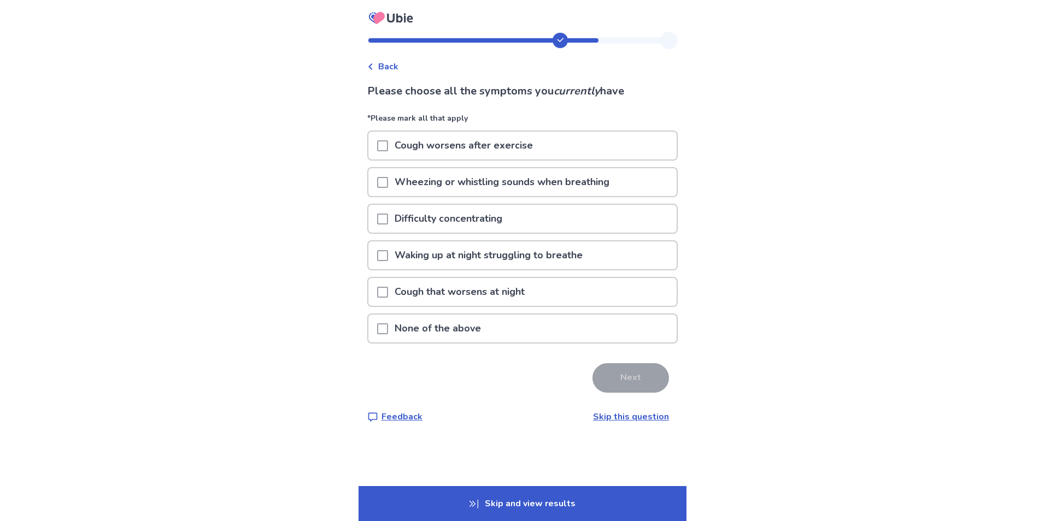
click at [388, 221] on span at bounding box center [382, 219] width 11 height 11
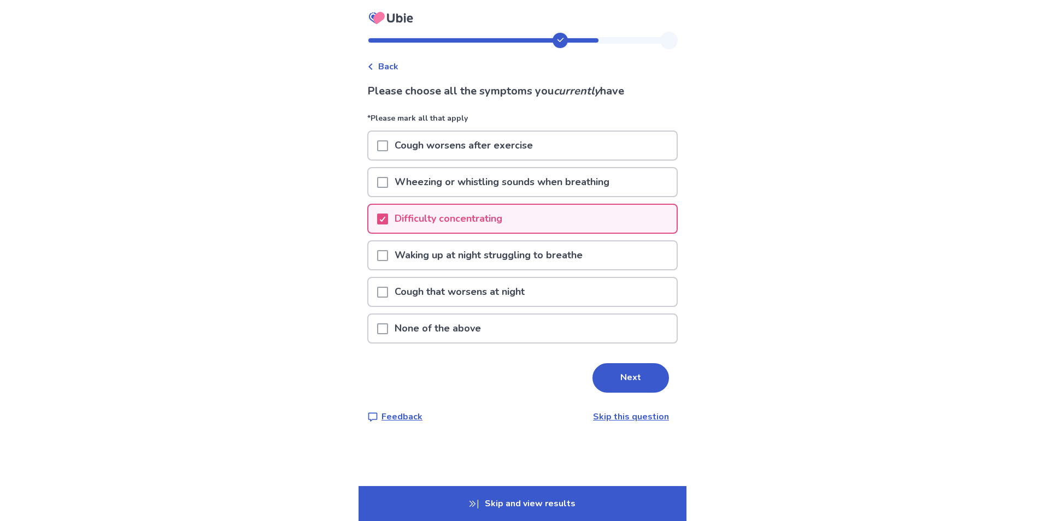
click at [385, 287] on span at bounding box center [382, 292] width 11 height 11
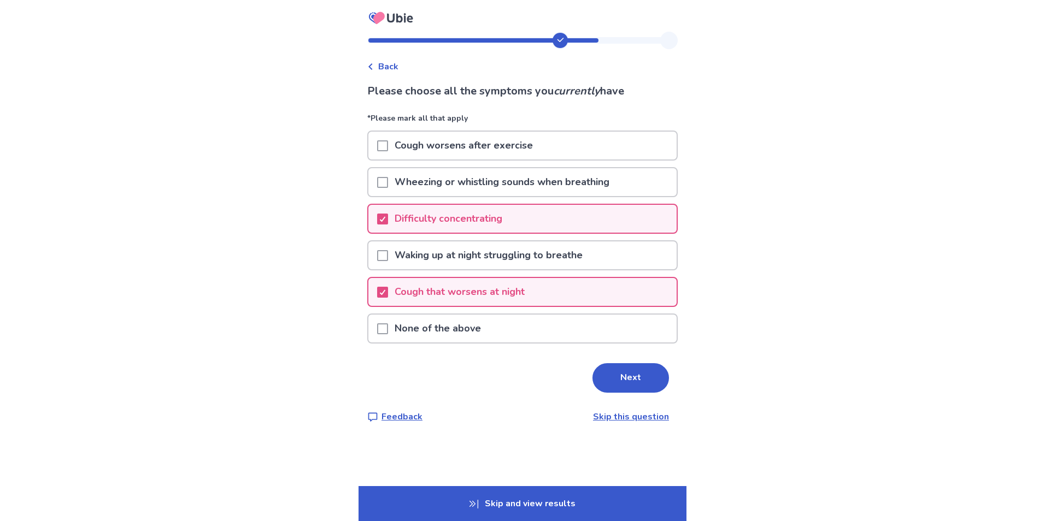
click at [388, 147] on span at bounding box center [382, 145] width 11 height 11
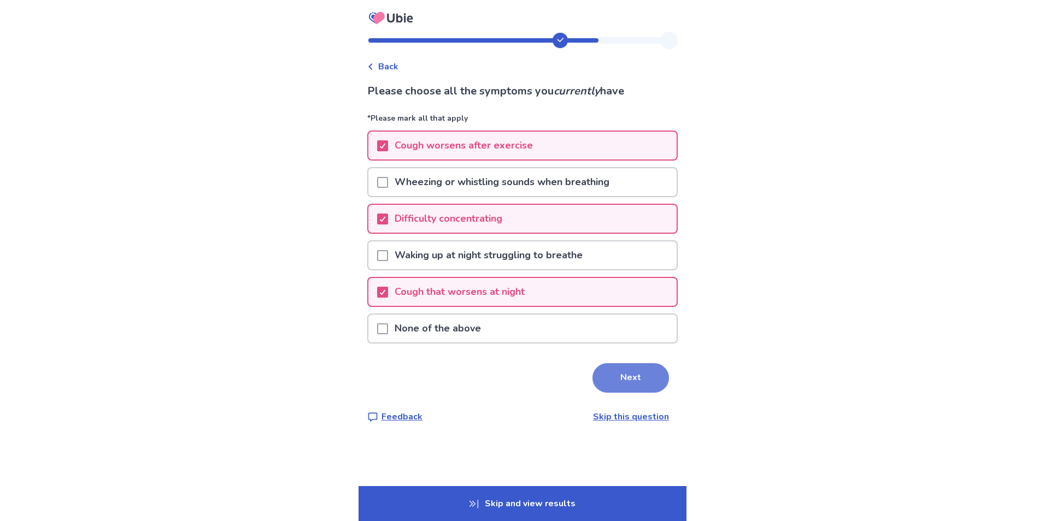
click at [606, 374] on button "Next" at bounding box center [630, 378] width 76 height 30
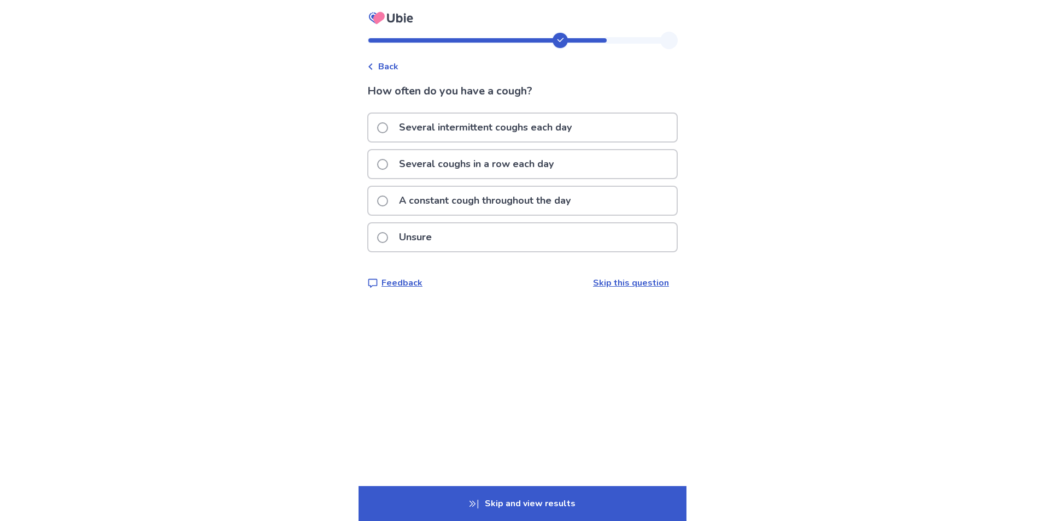
click at [386, 133] on label "Several intermittent coughs each day" at bounding box center [477, 128] width 201 height 28
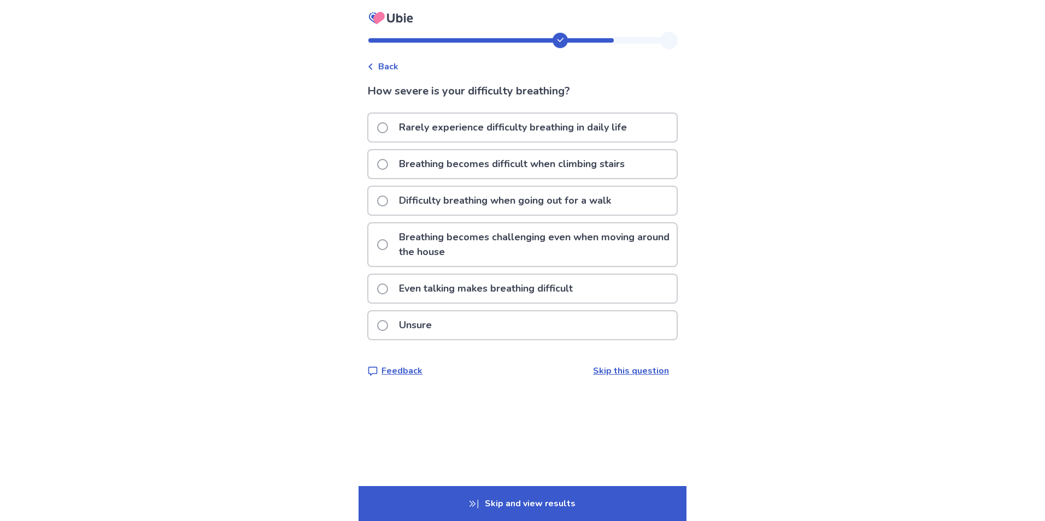
click at [392, 255] on label "Breathing becomes challenging even when moving around the house" at bounding box center [526, 244] width 299 height 43
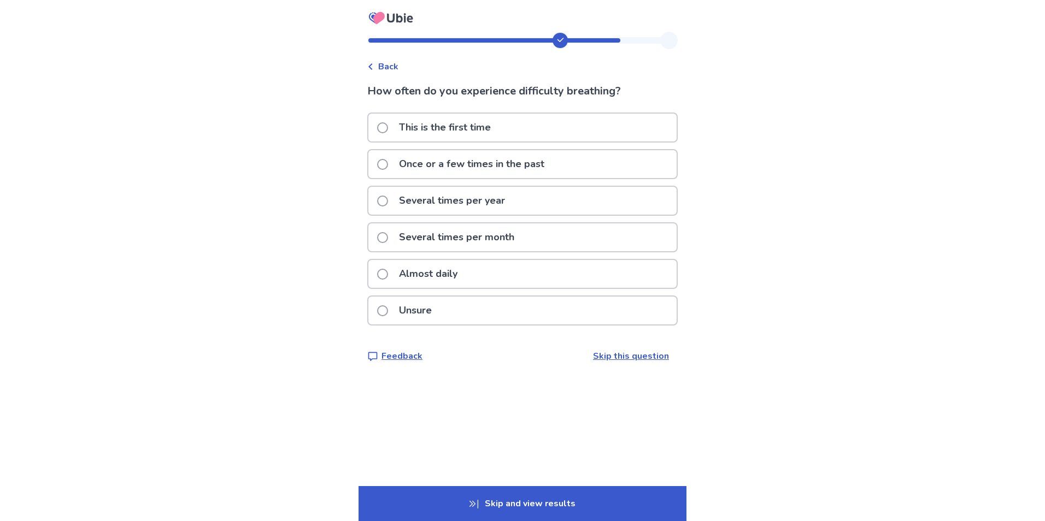
click at [428, 308] on p "Unsure" at bounding box center [415, 311] width 46 height 28
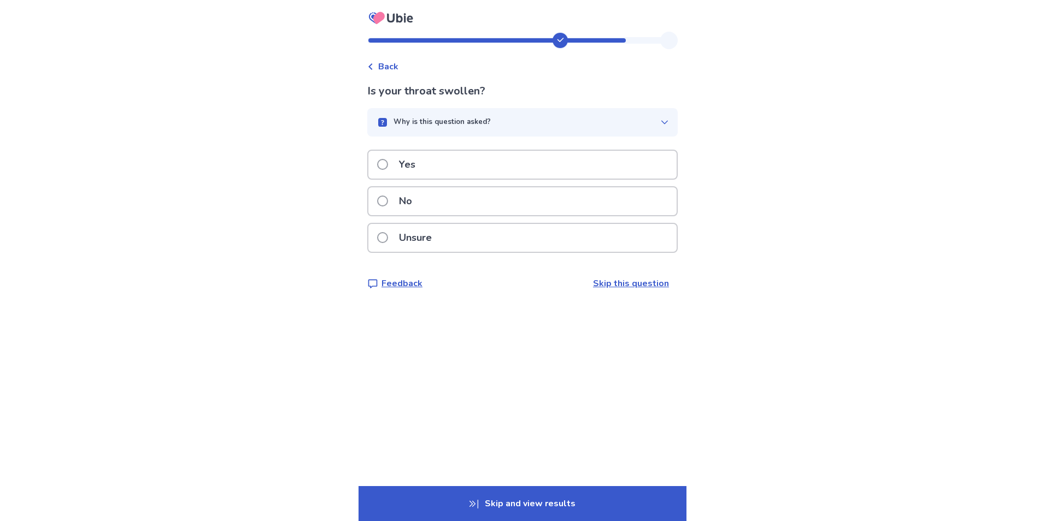
click at [422, 172] on p "Yes" at bounding box center [407, 165] width 30 height 28
click at [446, 162] on div "Yes" at bounding box center [522, 165] width 308 height 28
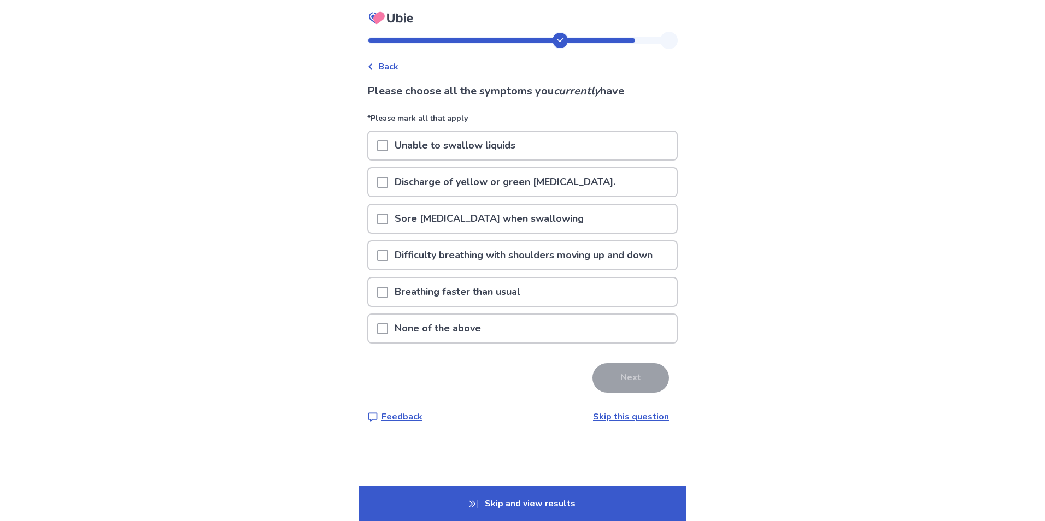
click at [388, 255] on span at bounding box center [382, 255] width 11 height 11
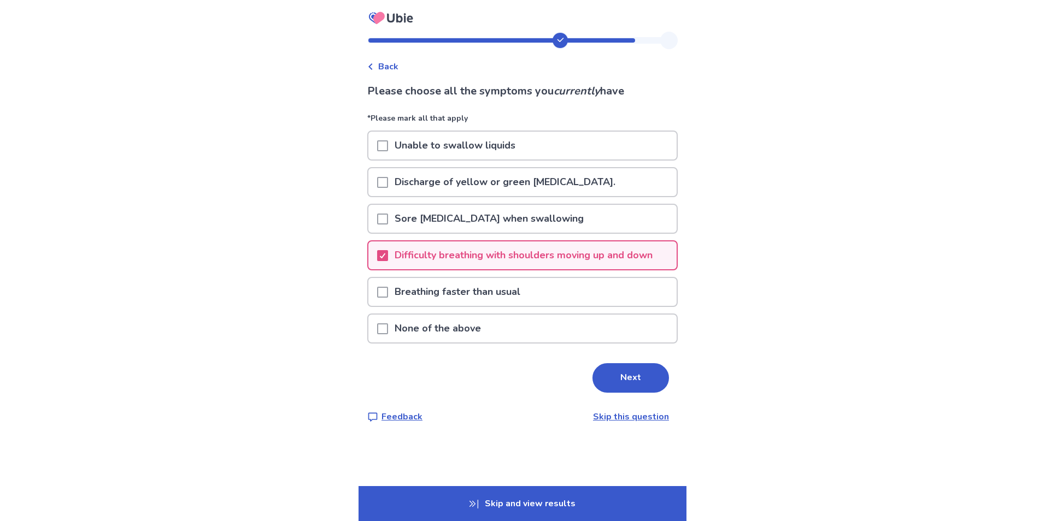
click at [388, 299] on div at bounding box center [382, 292] width 11 height 28
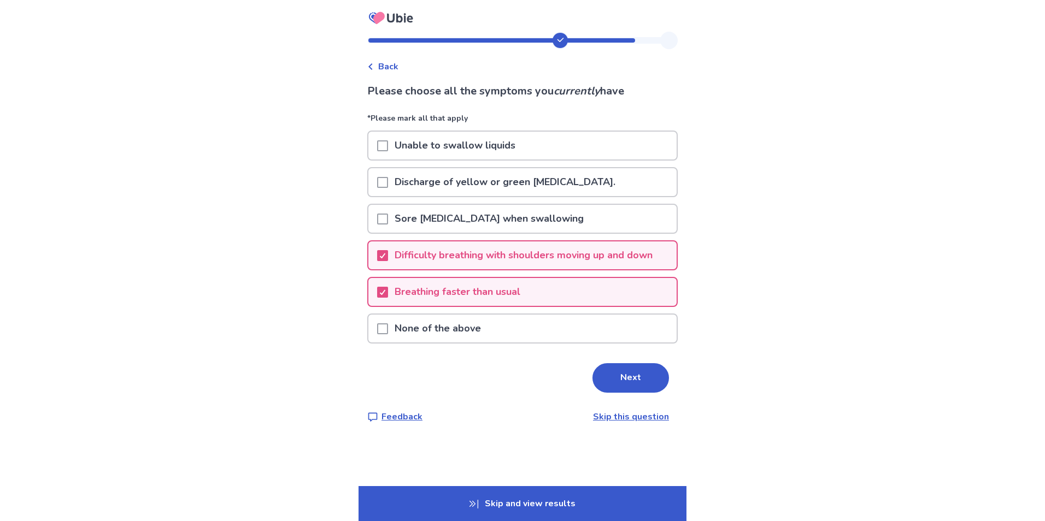
click at [388, 228] on div at bounding box center [382, 219] width 11 height 28
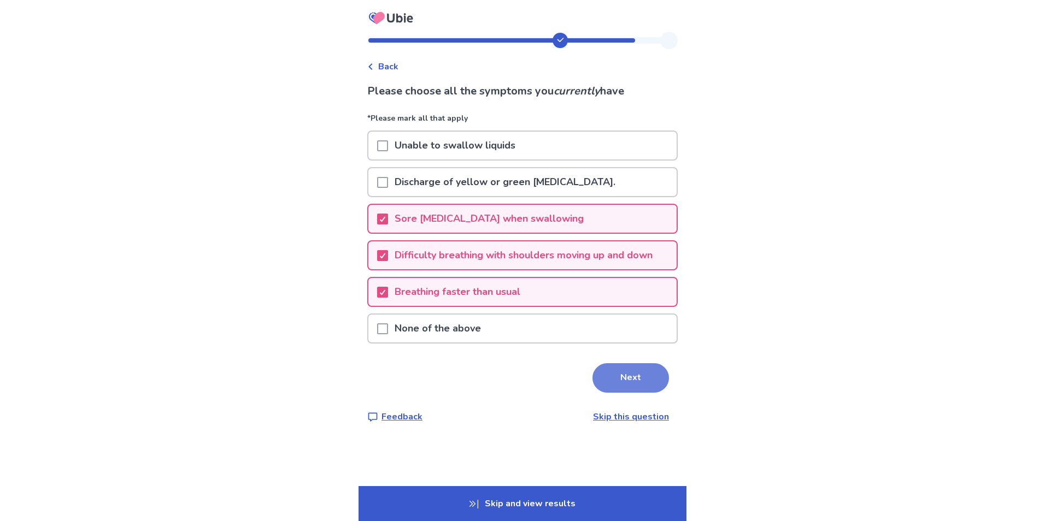
click at [597, 372] on button "Next" at bounding box center [630, 378] width 76 height 30
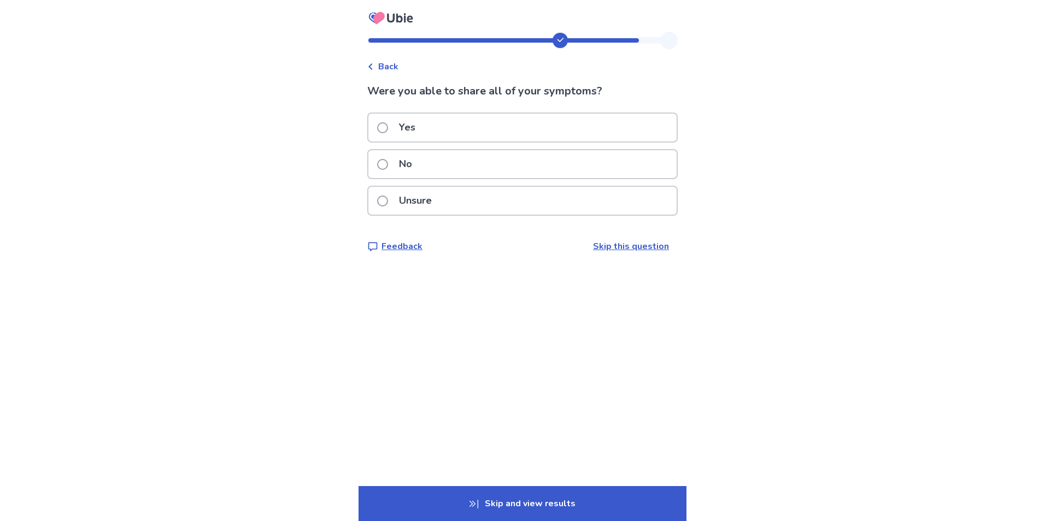
click at [434, 196] on p "Unsure" at bounding box center [415, 201] width 46 height 28
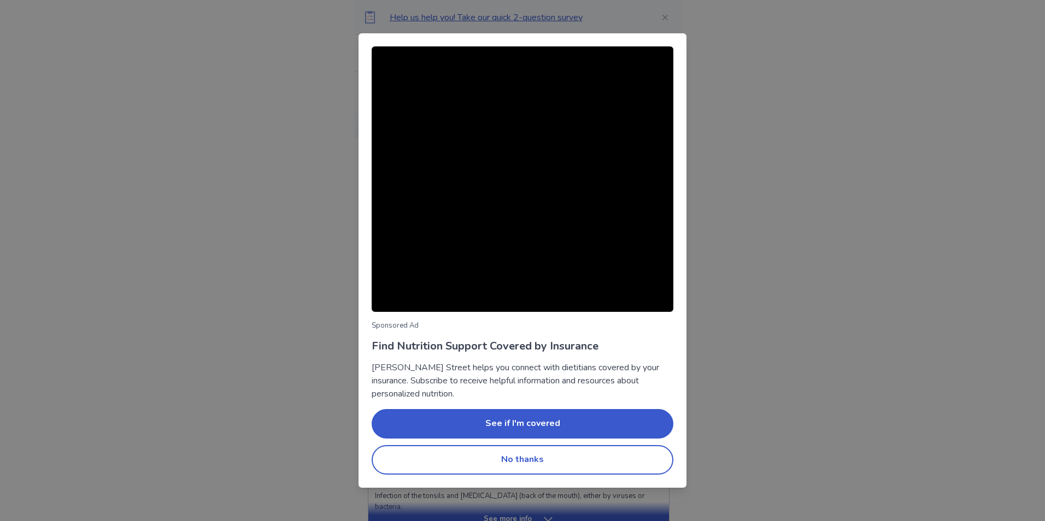
click at [775, 102] on div "Sponsored Ad Find Nutrition Support Covered by Insurance [PERSON_NAME] Street h…" at bounding box center [522, 260] width 1045 height 521
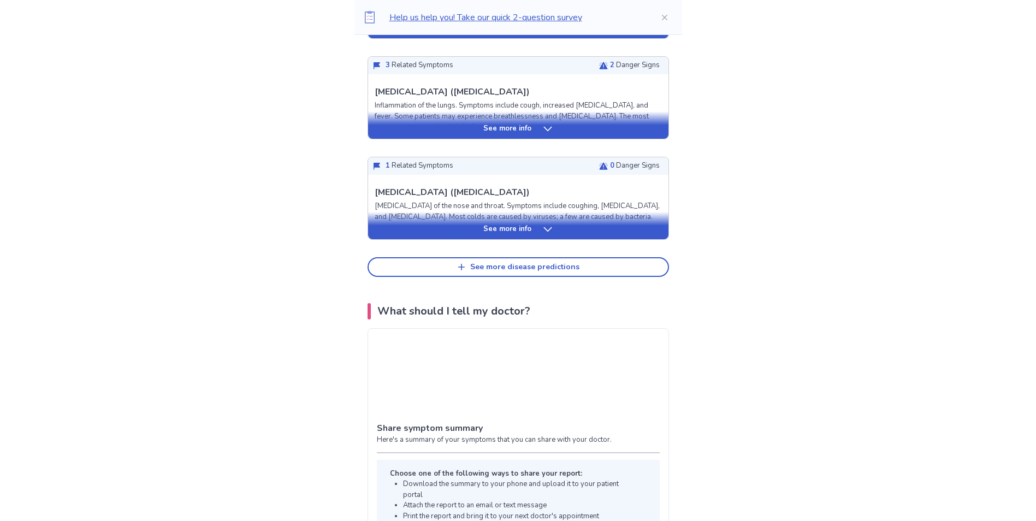
scroll to position [492, 0]
